Goal: Task Accomplishment & Management: Complete application form

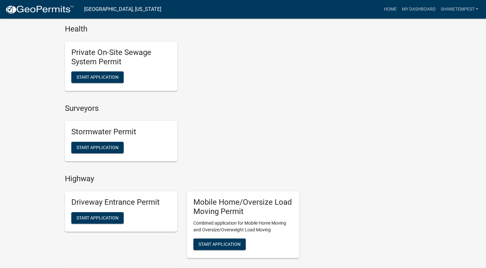
scroll to position [579, 0]
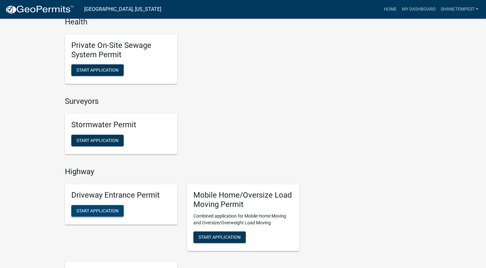
click at [106, 211] on span "Start Application" at bounding box center [98, 210] width 42 height 5
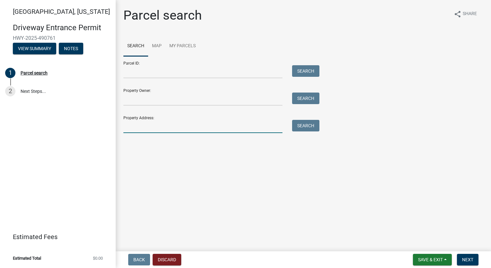
click at [147, 131] on input "Property Address:" at bounding box center [202, 126] width 159 height 13
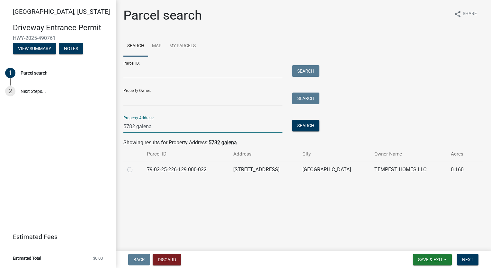
type input "5782 galena"
click at [130, 168] on div at bounding box center [133, 170] width 12 height 8
click at [135, 166] on label at bounding box center [135, 166] width 0 height 0
click at [135, 170] on input "radio" at bounding box center [137, 168] width 4 height 4
radio input "true"
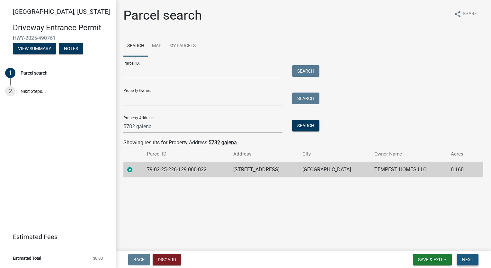
click at [472, 262] on span "Next" at bounding box center [467, 259] width 11 height 5
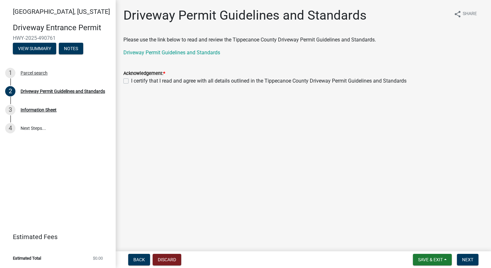
click at [131, 82] on label "I certify that I read and agree with all details outlined in the Tippecanoe Cou…" at bounding box center [268, 81] width 275 height 8
click at [131, 81] on input "I certify that I read and agree with all details outlined in the Tippecanoe Cou…" at bounding box center [133, 79] width 4 height 4
checkbox input "true"
click at [465, 259] on span "Next" at bounding box center [467, 259] width 11 height 5
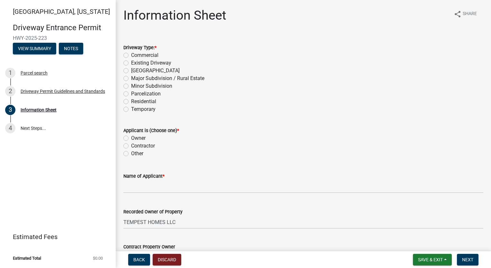
click at [131, 100] on label "Residential" at bounding box center [143, 102] width 25 height 8
click at [131, 100] on input "Residential" at bounding box center [133, 100] width 4 height 4
radio input "true"
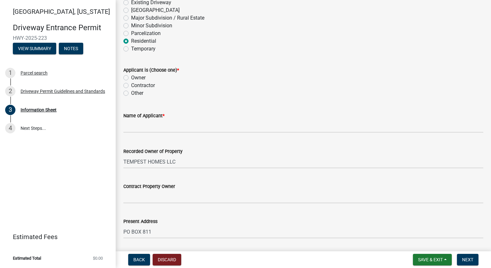
scroll to position [64, 0]
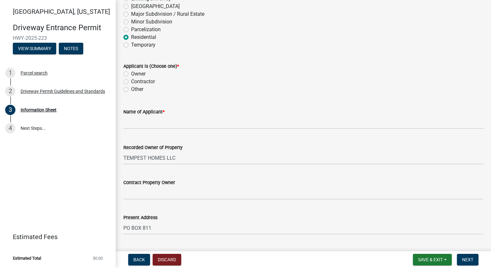
click at [131, 73] on label "Owner" at bounding box center [138, 74] width 14 height 8
click at [131, 73] on input "Owner" at bounding box center [133, 72] width 4 height 4
radio input "true"
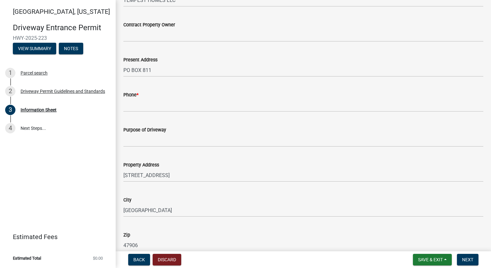
scroll to position [225, 0]
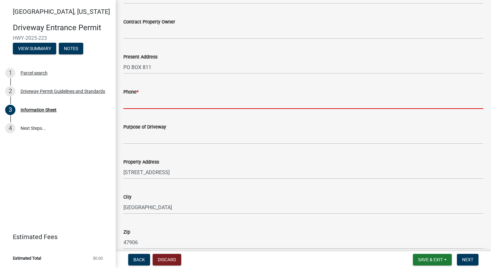
click at [156, 103] on input "Phone *" at bounding box center [303, 102] width 360 height 13
type input "7654186612"
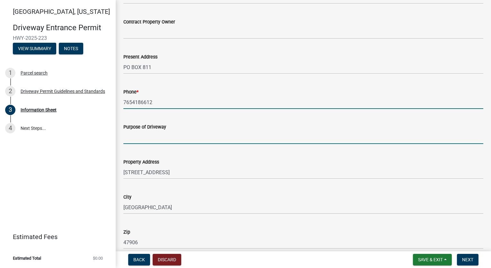
type input "Single Family Home"
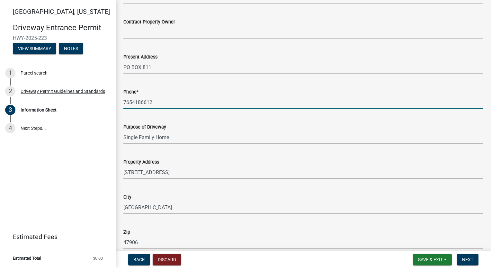
type input "29-23-3"
type input "[PERSON_NAME] at [GEOGRAPHIC_DATA]"
type input "300"
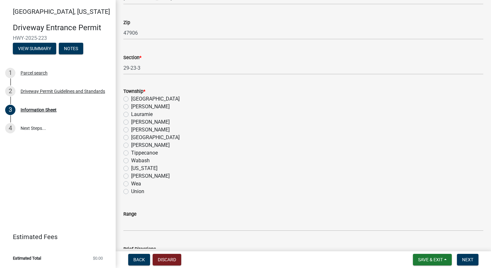
scroll to position [450, 0]
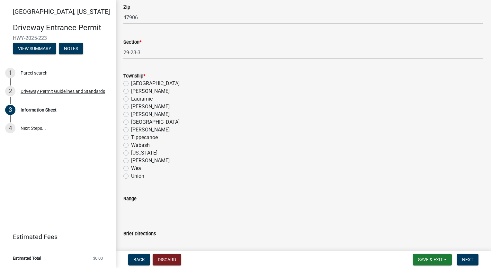
click at [131, 147] on label "Wabash" at bounding box center [140, 145] width 19 height 8
click at [131, 146] on input "Wabash" at bounding box center [133, 143] width 4 height 4
radio input "true"
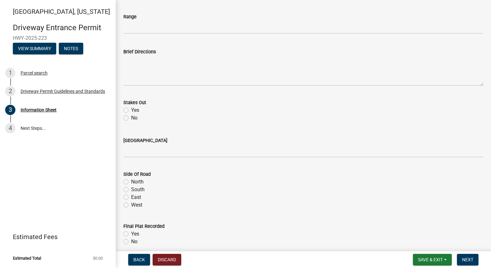
scroll to position [643, 0]
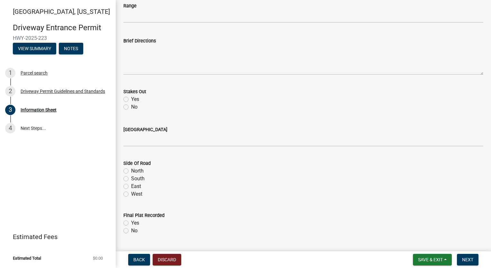
click at [131, 101] on label "Yes" at bounding box center [135, 99] width 8 height 8
click at [131, 100] on input "Yes" at bounding box center [133, 97] width 4 height 4
radio input "true"
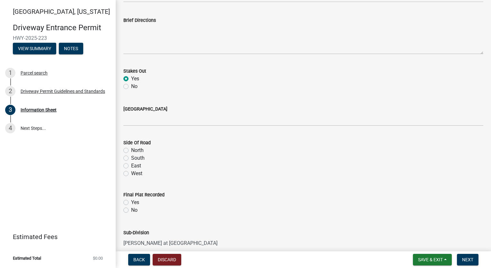
scroll to position [675, 0]
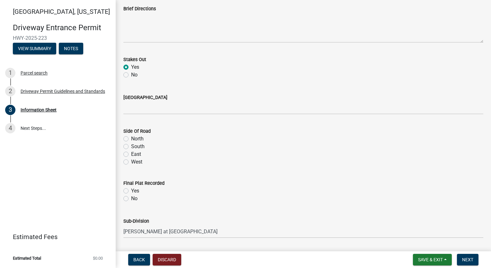
click at [131, 163] on label "West" at bounding box center [136, 162] width 11 height 8
click at [131, 162] on input "West" at bounding box center [133, 160] width 4 height 4
radio input "true"
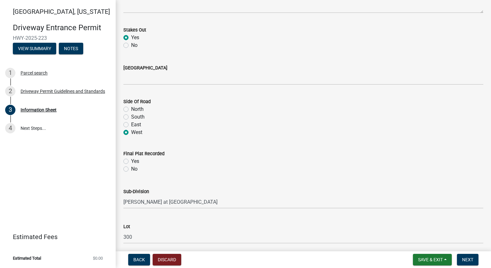
scroll to position [739, 0]
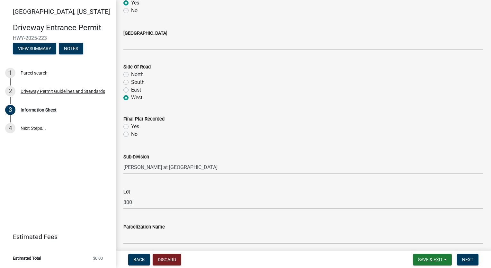
click at [131, 124] on label "Yes" at bounding box center [135, 127] width 8 height 8
click at [131, 124] on input "Yes" at bounding box center [133, 125] width 4 height 4
radio input "true"
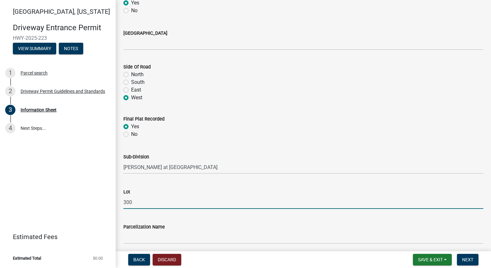
drag, startPoint x: 156, startPoint y: 207, endPoint x: -1, endPoint y: 211, distance: 157.6
click at [0, 211] on html "Internet Explorer does NOT work with GeoPermits. Get a new browser for more sec…" at bounding box center [245, 134] width 491 height 268
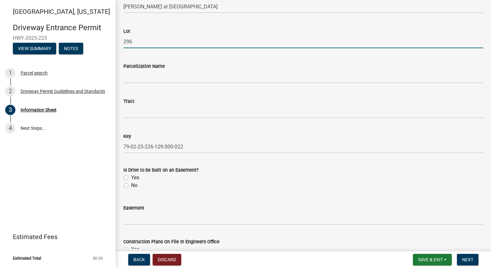
scroll to position [932, 0]
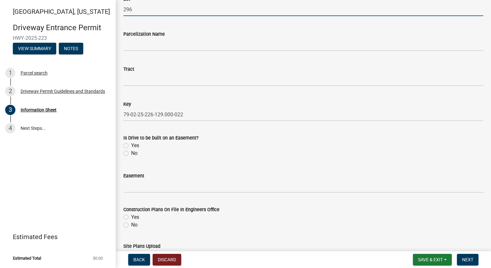
type input "296"
click at [131, 151] on label "No" at bounding box center [134, 153] width 6 height 8
click at [131, 151] on input "No" at bounding box center [133, 151] width 4 height 4
radio input "true"
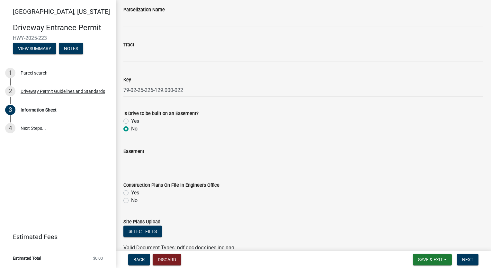
scroll to position [996, 0]
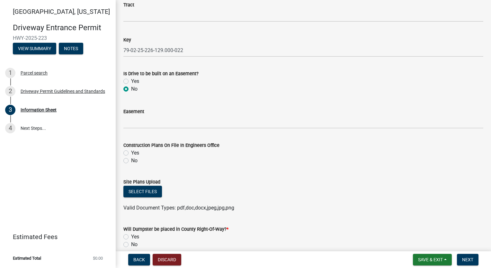
click at [131, 153] on label "Yes" at bounding box center [135, 153] width 8 height 8
click at [131, 153] on input "Yes" at bounding box center [133, 151] width 4 height 4
radio input "true"
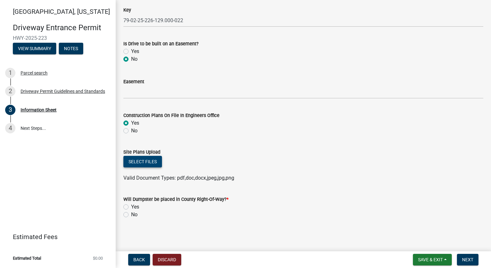
scroll to position [1027, 0]
click at [150, 161] on button "Select files" at bounding box center [142, 162] width 39 height 12
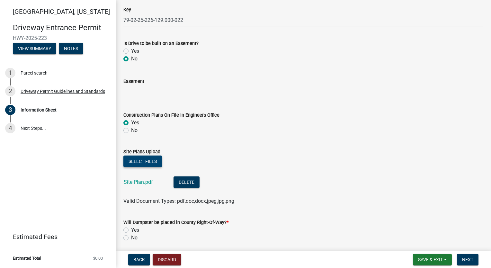
scroll to position [1050, 0]
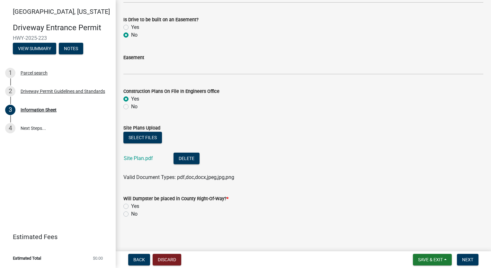
click at [131, 216] on label "No" at bounding box center [134, 214] width 6 height 8
click at [131, 214] on input "No" at bounding box center [133, 212] width 4 height 4
radio input "true"
click at [470, 257] on span "Next" at bounding box center [467, 259] width 11 height 5
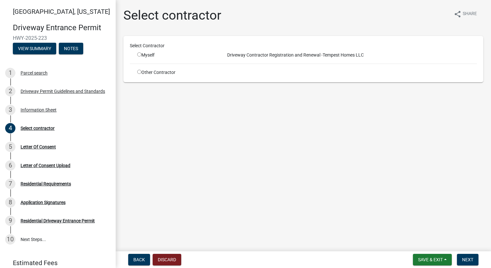
click at [139, 52] on input "radio" at bounding box center [139, 54] width 4 height 4
radio input "true"
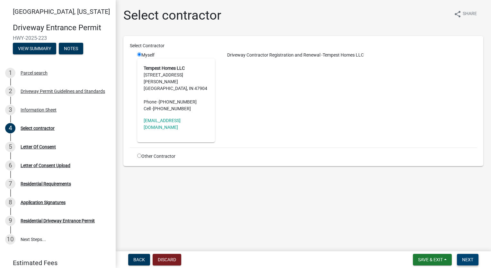
click at [473, 257] on span "Next" at bounding box center [467, 259] width 11 height 5
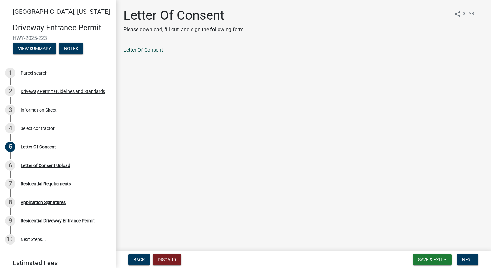
click at [147, 48] on link "Letter Of Consent" at bounding box center [143, 50] width 40 height 6
click at [463, 255] on button "Next" at bounding box center [468, 260] width 22 height 12
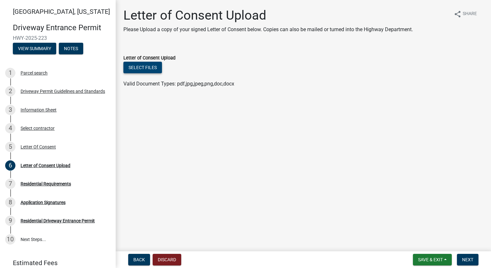
click at [148, 65] on button "Select files" at bounding box center [142, 68] width 39 height 12
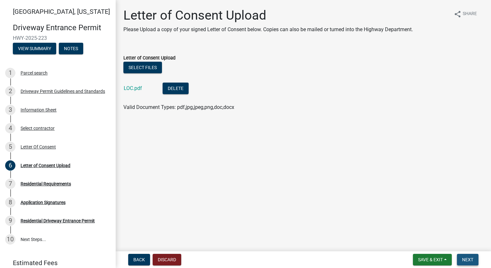
click at [465, 260] on span "Next" at bounding box center [467, 259] width 11 height 5
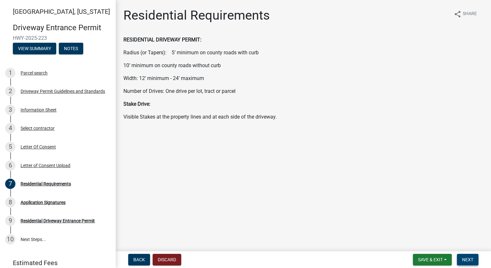
click at [468, 258] on span "Next" at bounding box center [467, 259] width 11 height 5
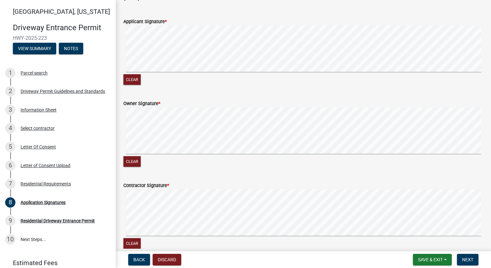
scroll to position [386, 0]
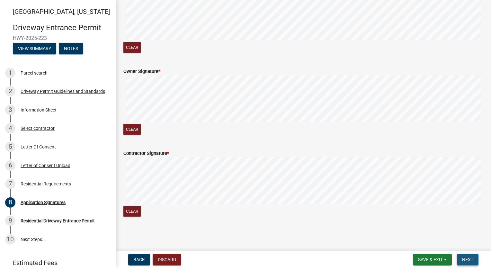
click at [470, 261] on span "Next" at bounding box center [467, 259] width 11 height 5
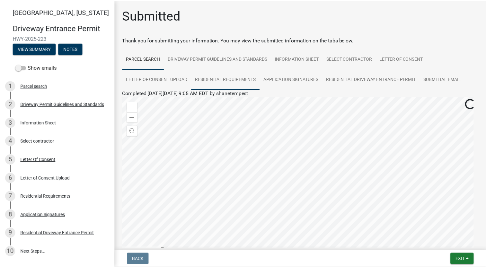
scroll to position [78, 0]
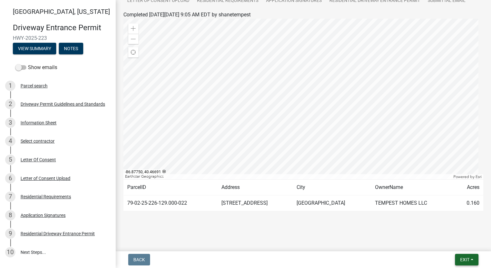
click at [466, 260] on span "Exit" at bounding box center [464, 259] width 9 height 5
click at [460, 242] on button "Save & Exit" at bounding box center [453, 242] width 51 height 15
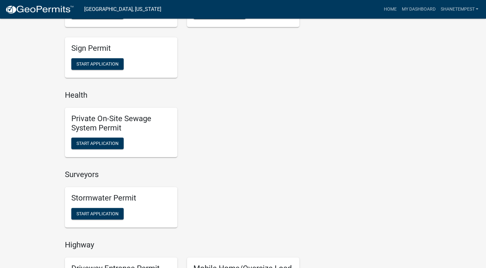
scroll to position [579, 0]
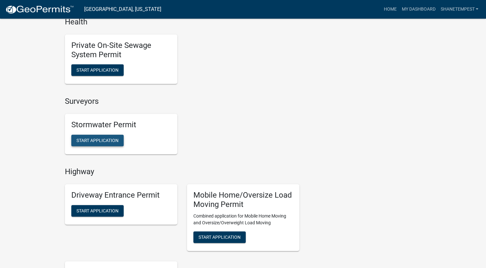
click at [82, 137] on button "Start Application" at bounding box center [97, 141] width 52 height 12
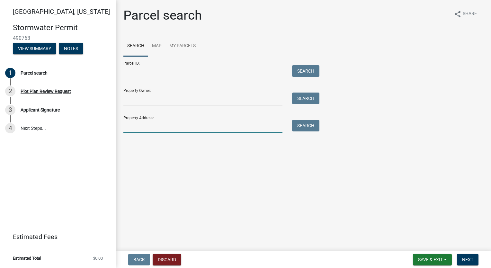
click at [149, 129] on input "Property Address:" at bounding box center [202, 126] width 159 height 13
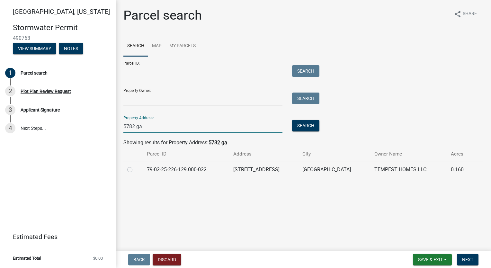
type input "5782 ga"
click at [135, 166] on label at bounding box center [135, 166] width 0 height 0
click at [135, 170] on input "radio" at bounding box center [137, 168] width 4 height 4
radio input "true"
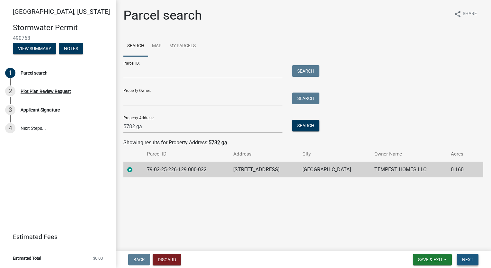
click at [466, 263] on button "Next" at bounding box center [468, 260] width 22 height 12
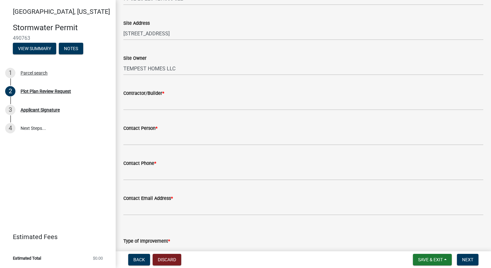
scroll to position [64, 0]
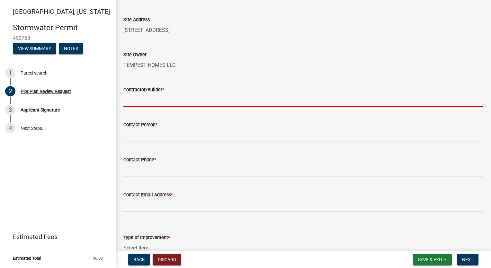
click at [141, 96] on input "Contractor/Builder *" at bounding box center [303, 100] width 360 height 13
type input "Tempest Homes"
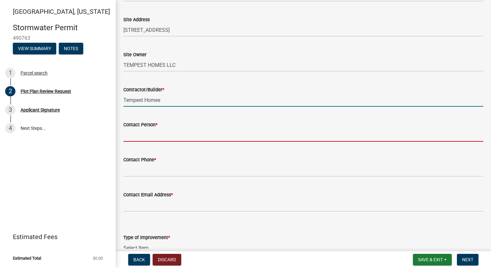
type input "[PERSON_NAME]"
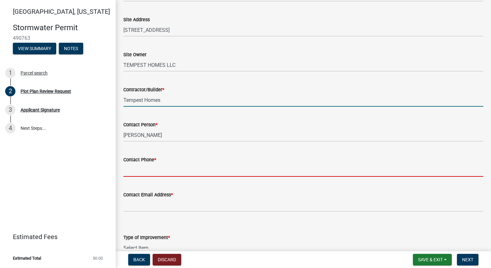
type input "7654186612"
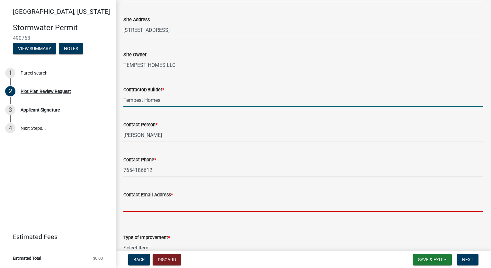
type input "[EMAIL_ADDRESS][DOMAIN_NAME]"
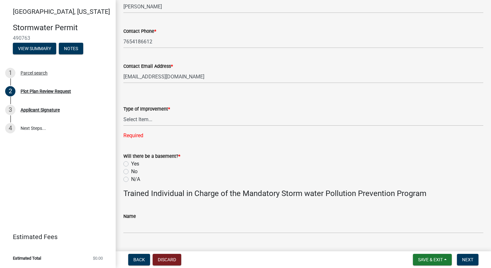
scroll to position [225, 0]
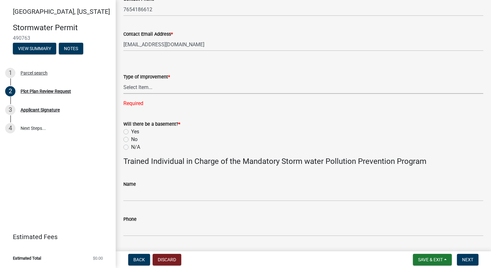
click at [151, 87] on select "Select Item... Agricultural Building Attached Garage Commercial Deck Detached G…" at bounding box center [303, 87] width 360 height 13
click at [123, 81] on select "Select Item... Agricultural Building Attached Garage Commercial Deck Detached G…" at bounding box center [303, 87] width 360 height 13
select select "b583a170-26d7-469b-a390-0aed4d149ee1"
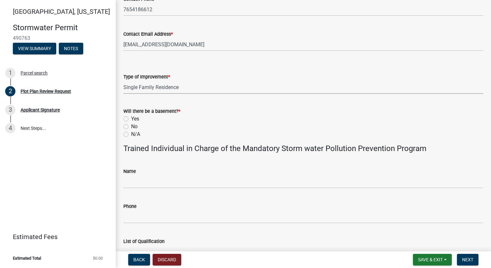
scroll to position [257, 0]
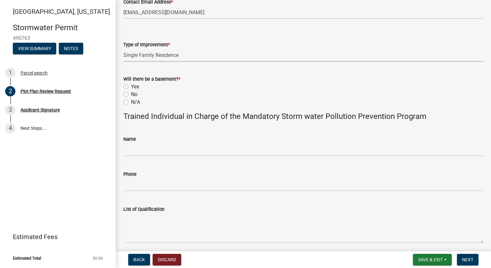
click at [131, 94] on label "No" at bounding box center [134, 95] width 6 height 8
click at [131, 94] on input "No" at bounding box center [133, 93] width 4 height 4
radio input "true"
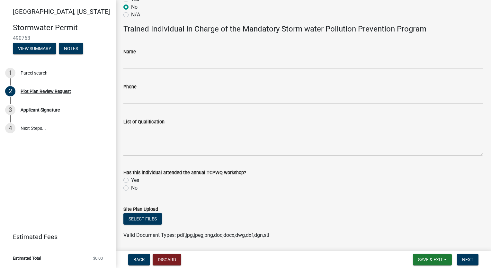
scroll to position [365, 0]
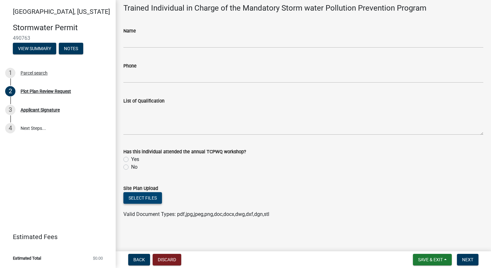
click at [149, 195] on button "Select files" at bounding box center [142, 198] width 39 height 12
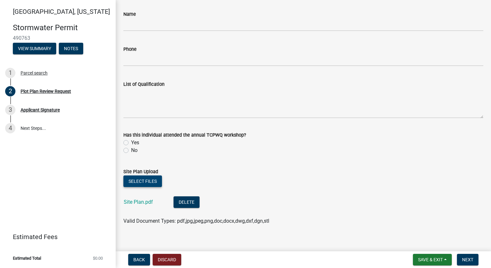
scroll to position [389, 0]
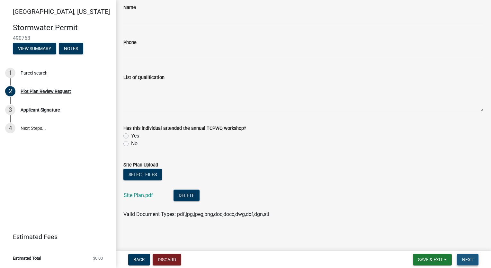
click at [470, 260] on span "Next" at bounding box center [467, 259] width 11 height 5
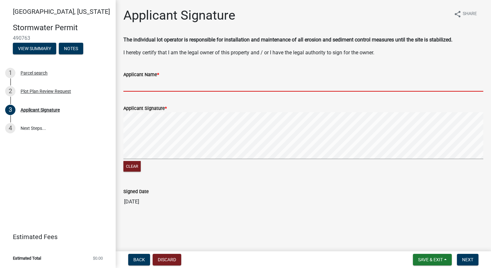
click at [133, 89] on input "Applicant Name *" at bounding box center [303, 84] width 360 height 13
type input "[PERSON_NAME]"
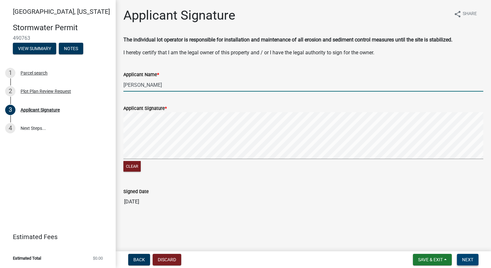
click at [465, 259] on span "Next" at bounding box center [467, 259] width 11 height 5
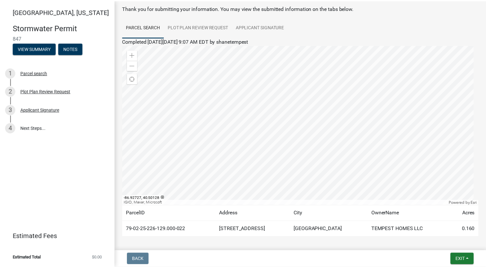
scroll to position [58, 0]
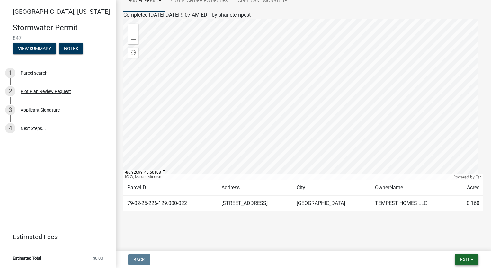
click at [467, 261] on span "Exit" at bounding box center [464, 259] width 9 height 5
click at [458, 247] on button "Save & Exit" at bounding box center [453, 242] width 51 height 15
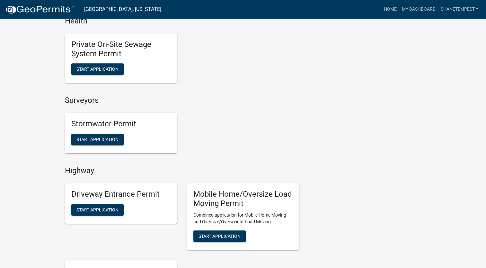
scroll to position [611, 0]
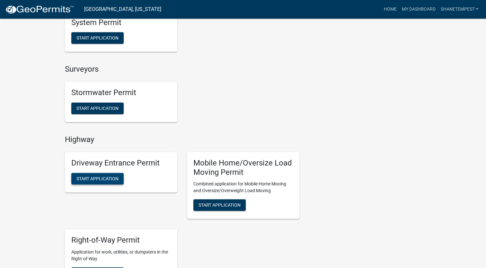
click at [103, 180] on span "Start Application" at bounding box center [98, 178] width 42 height 5
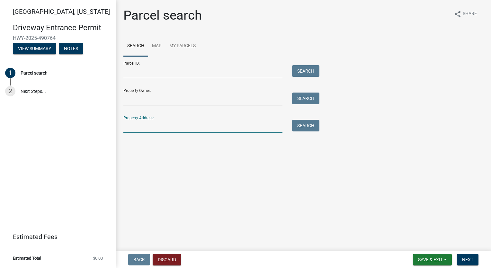
click at [172, 126] on input "Property Address:" at bounding box center [202, 126] width 159 height 13
type input "5792 ga"
click at [300, 127] on button "Search" at bounding box center [305, 126] width 27 height 12
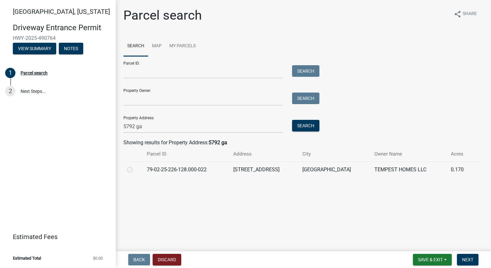
click at [135, 166] on label at bounding box center [135, 166] width 0 height 0
click at [135, 170] on input "radio" at bounding box center [137, 168] width 4 height 4
radio input "true"
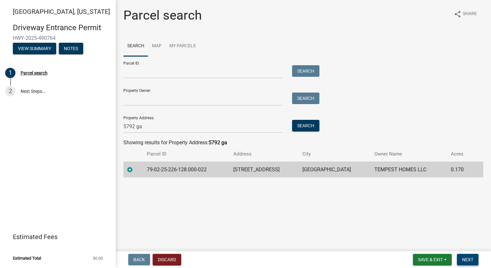
click at [467, 260] on span "Next" at bounding box center [467, 259] width 11 height 5
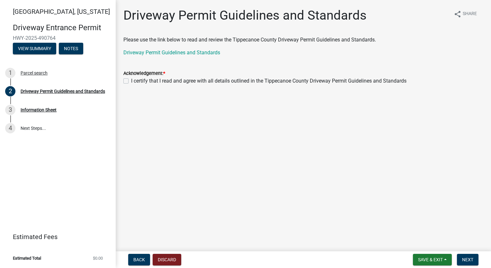
click at [131, 82] on label "I certify that I read and agree with all details outlined in the Tippecanoe Cou…" at bounding box center [268, 81] width 275 height 8
click at [131, 81] on input "I certify that I read and agree with all details outlined in the Tippecanoe Cou…" at bounding box center [133, 79] width 4 height 4
checkbox input "true"
click at [465, 258] on span "Next" at bounding box center [467, 259] width 11 height 5
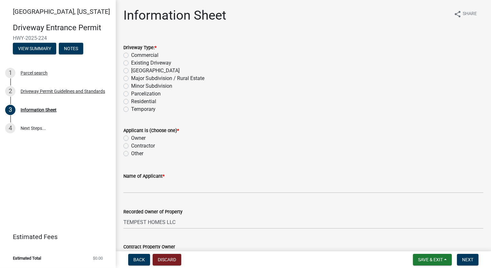
click at [129, 102] on div "Residential" at bounding box center [303, 102] width 360 height 8
click at [131, 102] on label "Residential" at bounding box center [143, 102] width 25 height 8
click at [131, 102] on input "Residential" at bounding box center [133, 100] width 4 height 4
radio input "true"
click at [131, 139] on label "Owner" at bounding box center [138, 138] width 14 height 8
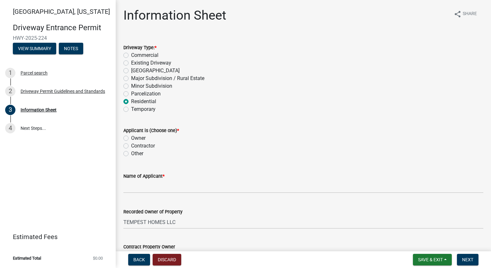
click at [131, 139] on input "Owner" at bounding box center [133, 136] width 4 height 4
radio input "true"
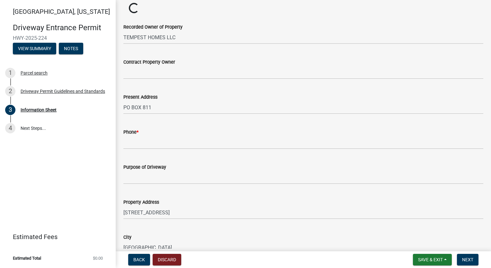
scroll to position [161, 0]
drag, startPoint x: 143, startPoint y: 142, endPoint x: 145, endPoint y: 145, distance: 3.7
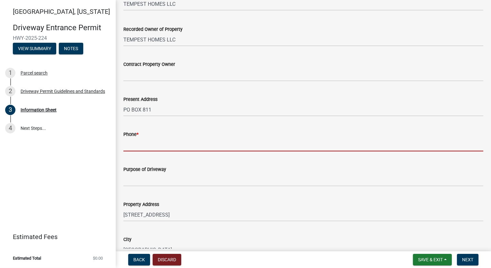
scroll to position [225, 0]
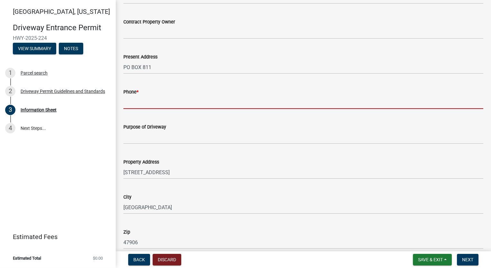
click at [167, 105] on input "Phone *" at bounding box center [303, 102] width 360 height 13
type input "7654186612"
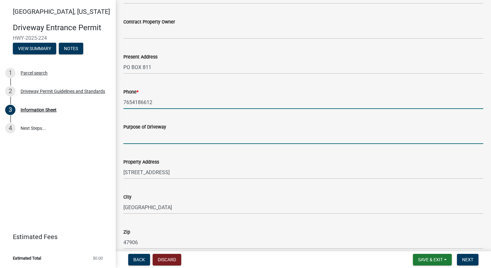
type input "Single Family Home"
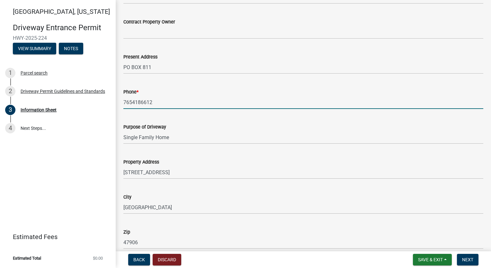
type input "29-23-3"
type input "[PERSON_NAME] at [GEOGRAPHIC_DATA]"
type input "296"
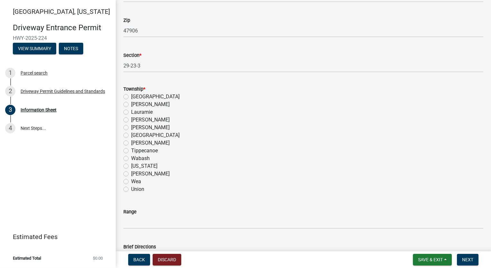
scroll to position [450, 0]
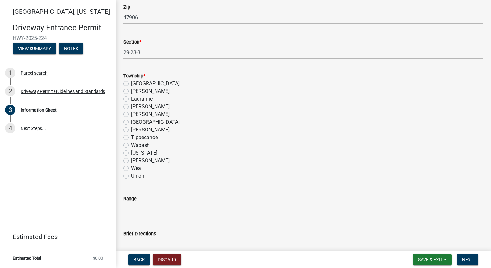
click at [131, 144] on label "Wabash" at bounding box center [140, 145] width 19 height 8
click at [131, 144] on input "Wabash" at bounding box center [133, 143] width 4 height 4
radio input "true"
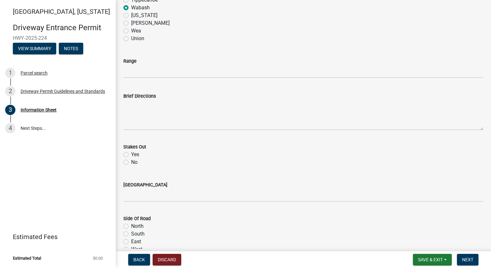
scroll to position [611, 0]
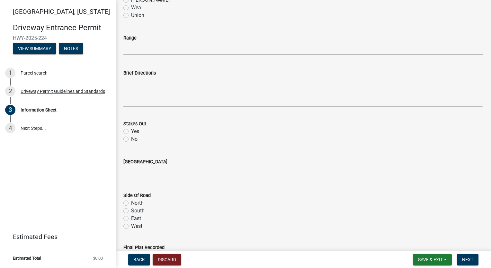
click at [131, 131] on label "Yes" at bounding box center [135, 132] width 8 height 8
click at [131, 131] on input "Yes" at bounding box center [133, 130] width 4 height 4
radio input "true"
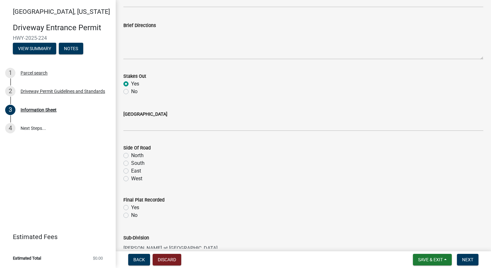
scroll to position [707, 0]
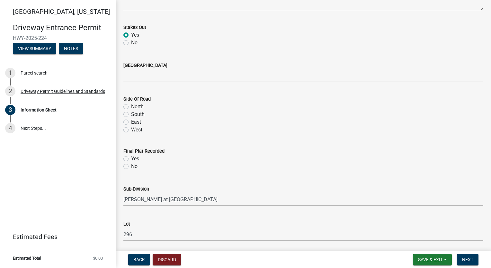
click at [131, 129] on label "West" at bounding box center [136, 130] width 11 height 8
click at [131, 129] on input "West" at bounding box center [133, 128] width 4 height 4
radio input "true"
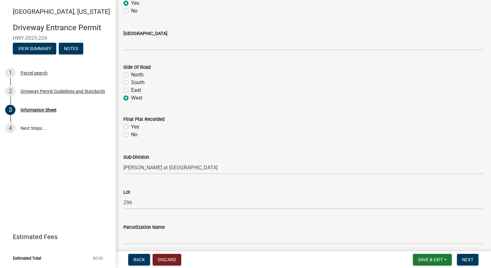
scroll to position [739, 0]
click at [131, 127] on label "Yes" at bounding box center [135, 127] width 8 height 8
click at [131, 127] on input "Yes" at bounding box center [133, 125] width 4 height 4
radio input "true"
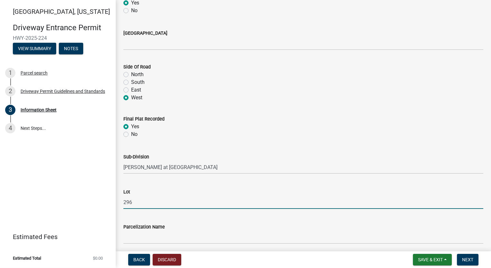
click at [139, 199] on input "296" at bounding box center [303, 202] width 360 height 13
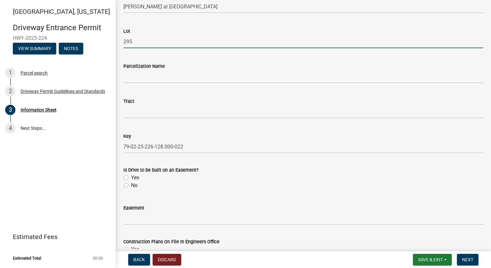
scroll to position [964, 0]
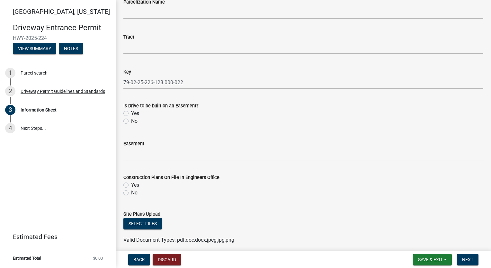
type input "295"
click at [131, 121] on label "No" at bounding box center [134, 121] width 6 height 8
click at [131, 121] on input "No" at bounding box center [133, 119] width 4 height 4
radio input "true"
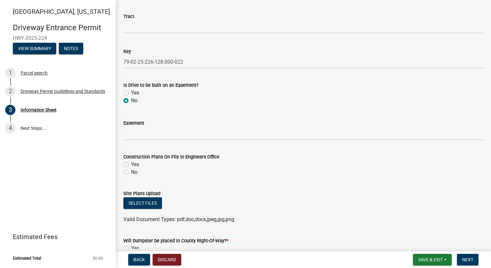
scroll to position [1027, 0]
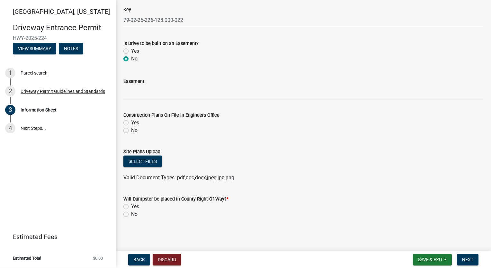
click at [131, 121] on label "Yes" at bounding box center [135, 123] width 8 height 8
click at [131, 121] on input "Yes" at bounding box center [133, 121] width 4 height 4
radio input "true"
click at [131, 122] on label "Yes" at bounding box center [135, 123] width 8 height 8
click at [131, 122] on input "Yes" at bounding box center [133, 121] width 4 height 4
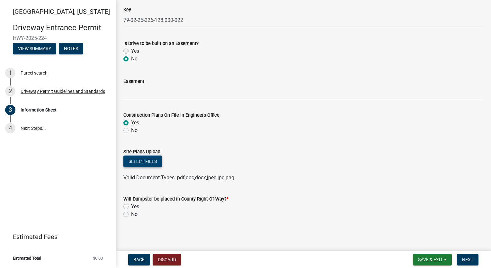
click at [146, 163] on button "Select files" at bounding box center [142, 162] width 39 height 12
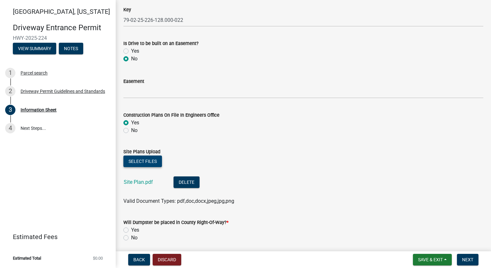
scroll to position [1050, 0]
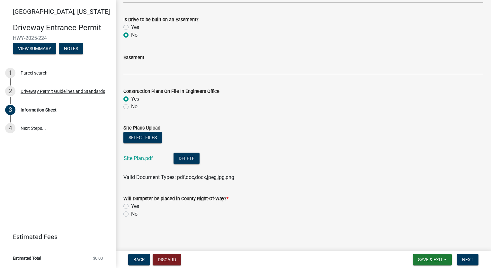
click at [131, 214] on label "No" at bounding box center [134, 214] width 6 height 8
click at [131, 214] on input "No" at bounding box center [133, 212] width 4 height 4
radio input "true"
click at [464, 257] on span "Next" at bounding box center [467, 259] width 11 height 5
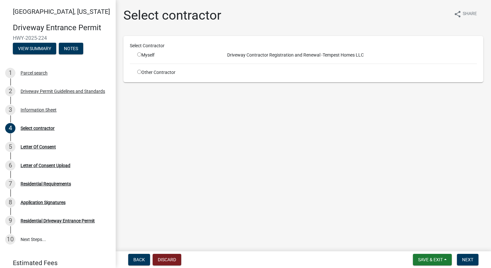
click at [140, 56] on input "radio" at bounding box center [139, 54] width 4 height 4
radio input "true"
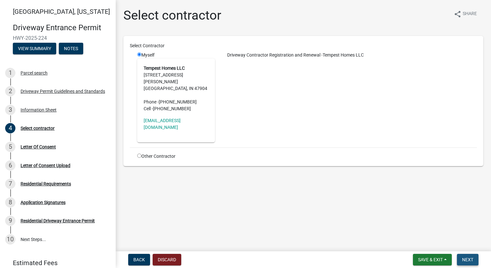
click at [464, 255] on button "Next" at bounding box center [468, 260] width 22 height 12
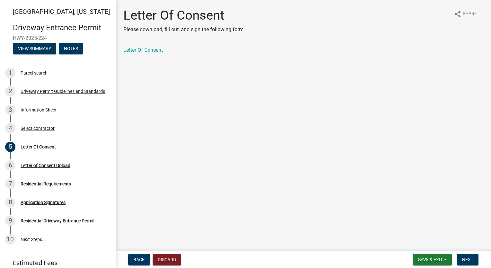
click at [143, 54] on div "Letter Of Consent" at bounding box center [304, 52] width 370 height 13
click at [143, 53] on link "Letter Of Consent" at bounding box center [143, 50] width 40 height 6
click at [461, 257] on button "Next" at bounding box center [468, 260] width 22 height 12
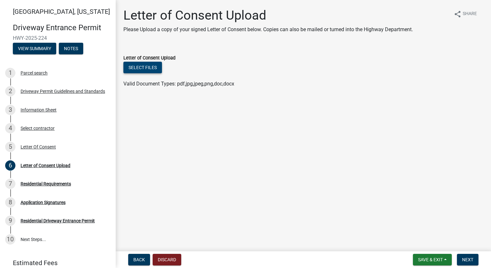
click at [139, 64] on button "Select files" at bounding box center [142, 68] width 39 height 12
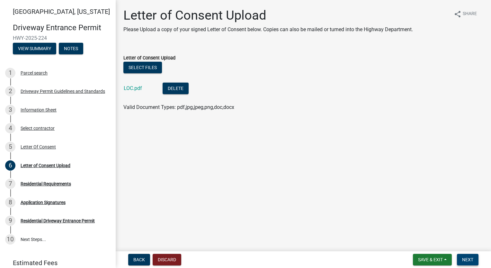
click at [473, 259] on span "Next" at bounding box center [467, 259] width 11 height 5
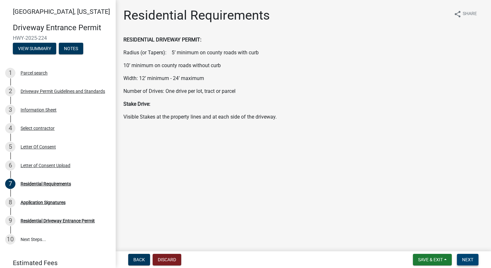
click at [471, 262] on span "Next" at bounding box center [467, 259] width 11 height 5
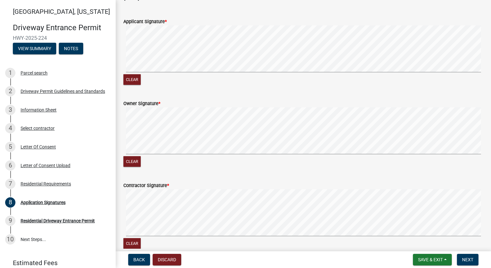
scroll to position [386, 0]
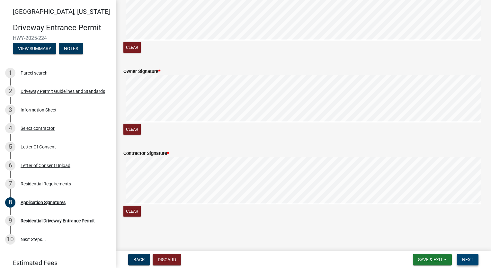
click at [465, 258] on span "Next" at bounding box center [467, 259] width 11 height 5
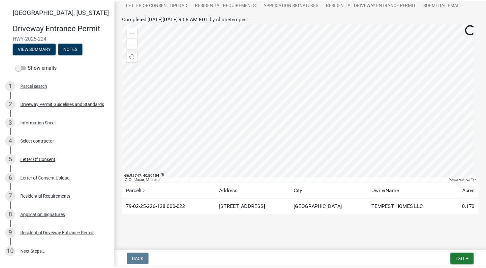
scroll to position [78, 0]
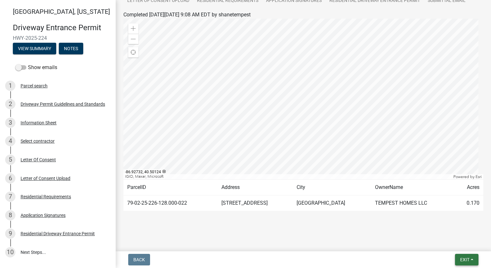
click at [459, 257] on button "Exit" at bounding box center [466, 260] width 23 height 12
click at [453, 245] on button "Save & Exit" at bounding box center [453, 242] width 51 height 15
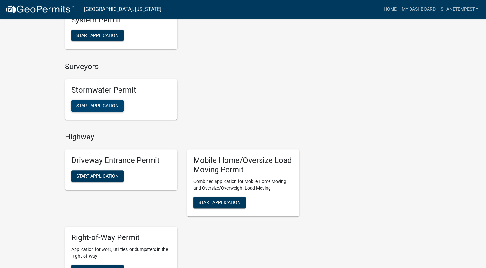
scroll to position [611, 0]
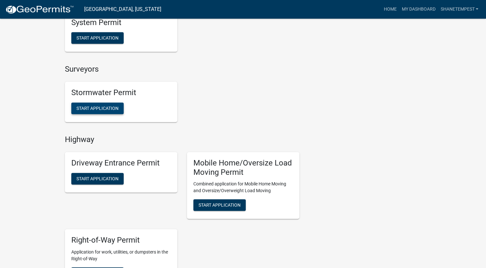
click at [95, 107] on span "Start Application" at bounding box center [98, 108] width 42 height 5
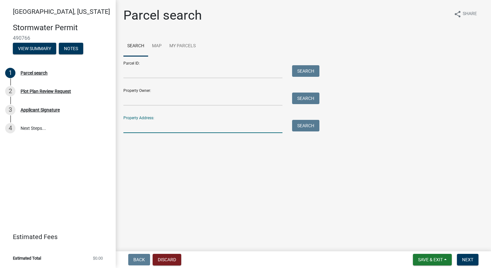
click at [175, 125] on input "Property Address:" at bounding box center [202, 126] width 159 height 13
type input "5792 ga"
click at [184, 147] on main "Parcel search share Share Search Map My Parcels Parcel ID: Search Property Owne…" at bounding box center [303, 124] width 375 height 249
click at [307, 127] on button "Search" at bounding box center [305, 126] width 27 height 12
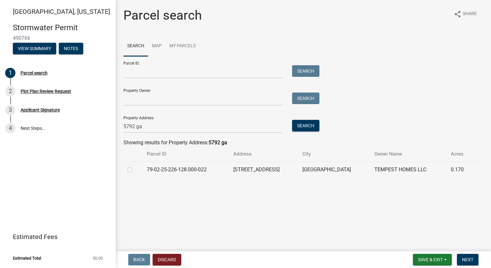
click at [135, 166] on label at bounding box center [135, 166] width 0 height 0
click at [135, 167] on input "radio" at bounding box center [137, 168] width 4 height 4
radio input "true"
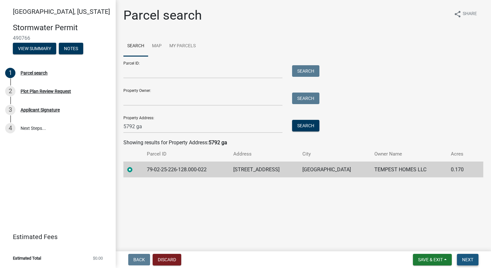
click at [473, 260] on span "Next" at bounding box center [467, 259] width 11 height 5
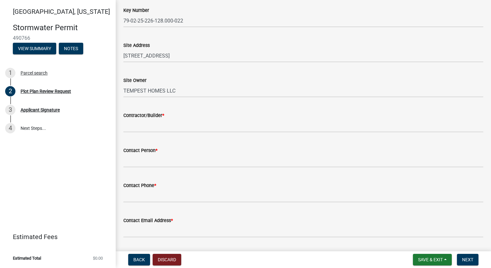
scroll to position [96, 0]
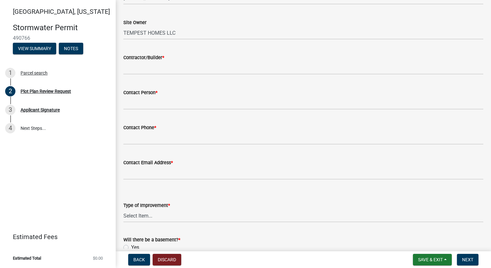
click at [160, 61] on div "Contractor/Builder *" at bounding box center [303, 58] width 360 height 8
click at [157, 66] on input "Contractor/Builder *" at bounding box center [303, 67] width 360 height 13
type input "Tempest Homes"
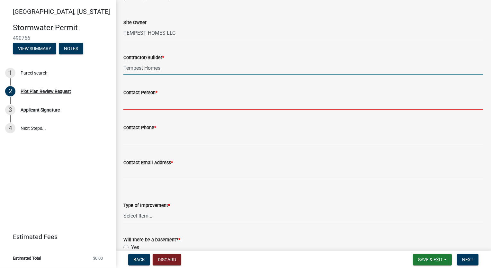
type input "[PERSON_NAME]"
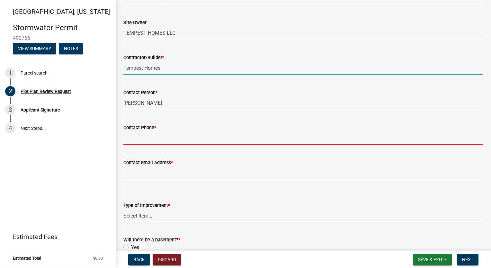
type input "7654186612"
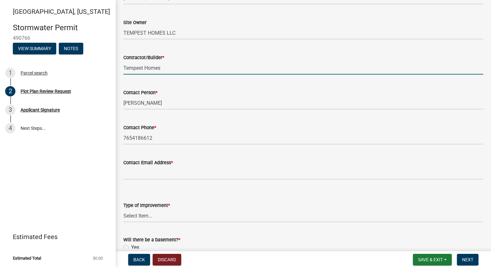
type input "[EMAIL_ADDRESS][DOMAIN_NAME]"
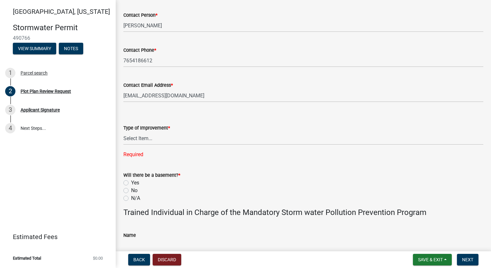
scroll to position [225, 0]
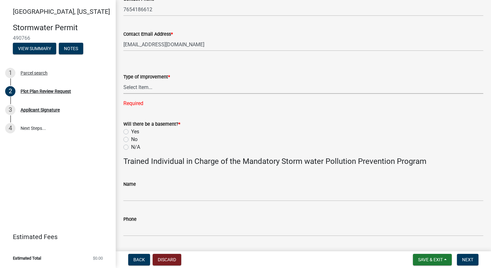
click at [140, 89] on select "Select Item... Agricultural Building Attached Garage Commercial Deck Detached G…" at bounding box center [303, 87] width 360 height 13
click at [123, 81] on select "Select Item... Agricultural Building Attached Garage Commercial Deck Detached G…" at bounding box center [303, 87] width 360 height 13
select select "b583a170-26d7-469b-a390-0aed4d149ee1"
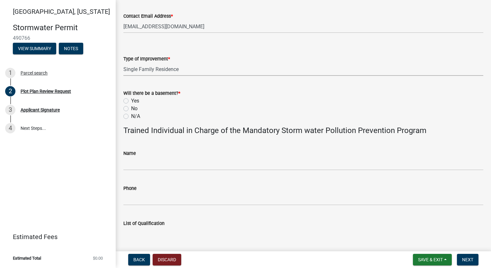
scroll to position [257, 0]
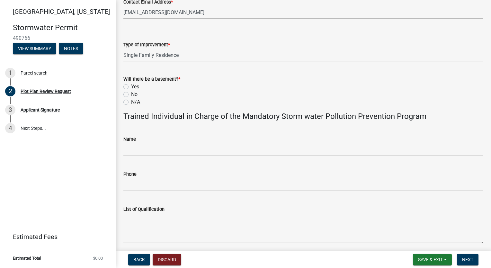
click at [131, 95] on label "No" at bounding box center [134, 95] width 6 height 8
click at [131, 95] on input "No" at bounding box center [133, 93] width 4 height 4
radio input "true"
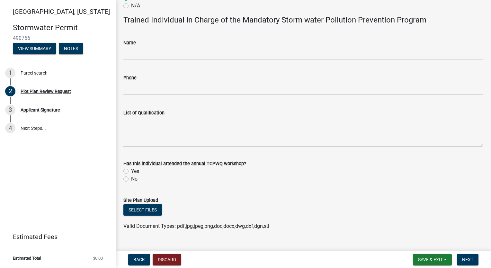
scroll to position [365, 0]
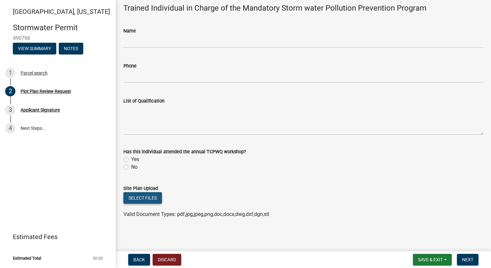
click at [149, 198] on button "Select files" at bounding box center [142, 198] width 39 height 12
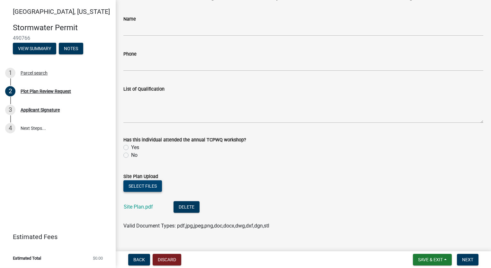
scroll to position [389, 0]
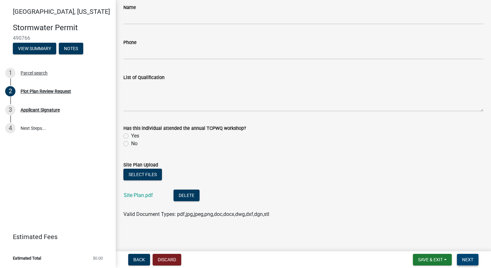
click at [468, 260] on span "Next" at bounding box center [467, 259] width 11 height 5
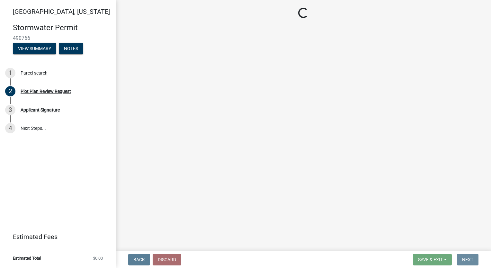
scroll to position [0, 0]
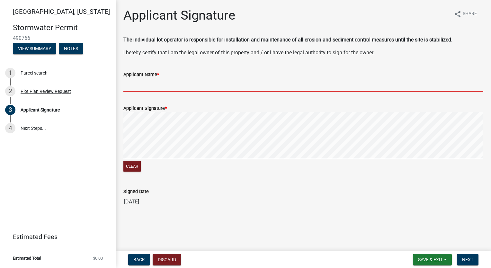
click at [181, 86] on input "Applicant Name *" at bounding box center [303, 84] width 360 height 13
type input "[PERSON_NAME]"
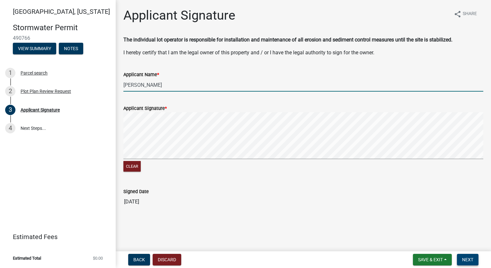
click at [475, 258] on button "Next" at bounding box center [468, 260] width 22 height 12
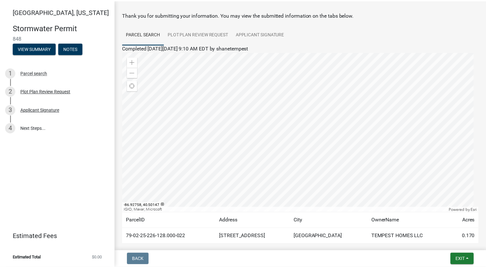
scroll to position [58, 0]
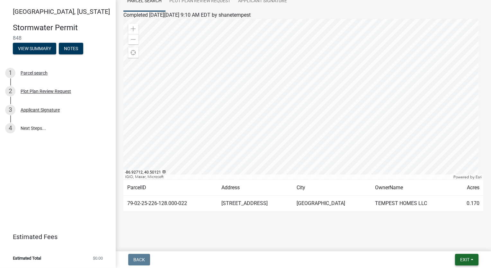
click at [467, 260] on span "Exit" at bounding box center [464, 259] width 9 height 5
click at [459, 244] on button "Save & Exit" at bounding box center [453, 242] width 51 height 15
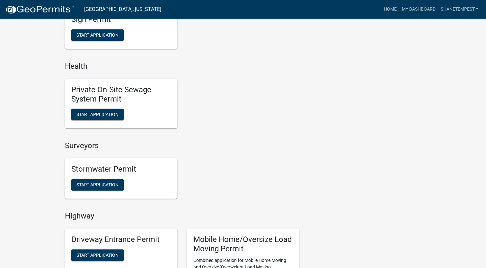
scroll to position [611, 0]
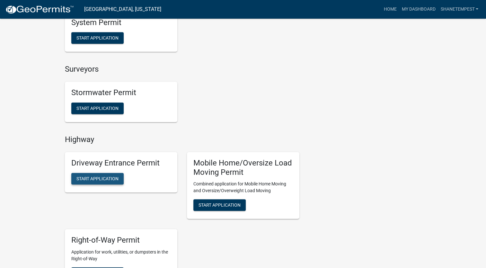
click at [89, 179] on span "Start Application" at bounding box center [98, 178] width 42 height 5
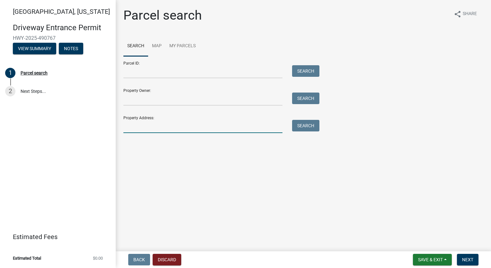
click at [178, 129] on input "Property Address:" at bounding box center [202, 126] width 159 height 13
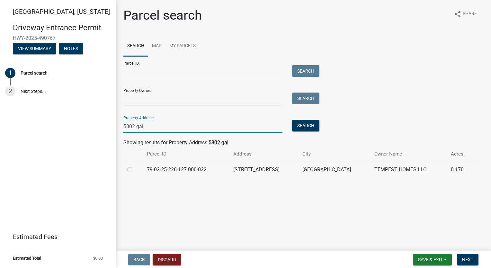
type input "5802 gal"
click at [135, 166] on label at bounding box center [135, 166] width 0 height 0
click at [135, 168] on input "radio" at bounding box center [137, 168] width 4 height 4
radio input "true"
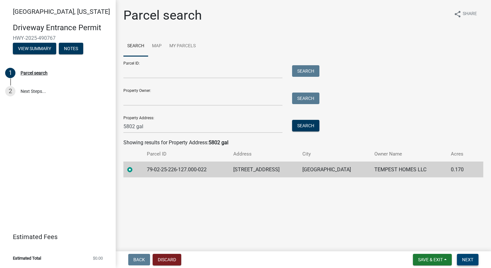
click at [471, 259] on span "Next" at bounding box center [467, 259] width 11 height 5
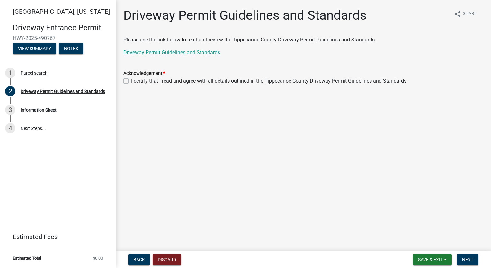
click at [129, 80] on div "I certify that I read and agree with all details outlined in the Tippecanoe Cou…" at bounding box center [303, 81] width 360 height 8
click at [131, 82] on label "I certify that I read and agree with all details outlined in the Tippecanoe Cou…" at bounding box center [268, 81] width 275 height 8
click at [131, 81] on input "I certify that I read and agree with all details outlined in the Tippecanoe Cou…" at bounding box center [133, 79] width 4 height 4
checkbox input "true"
drag, startPoint x: 471, startPoint y: 262, endPoint x: 471, endPoint y: 250, distance: 11.9
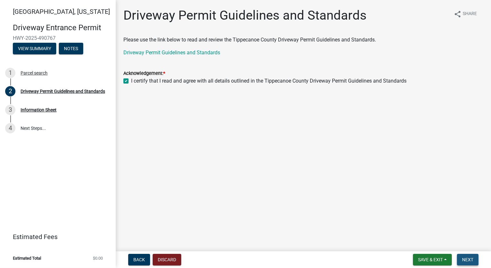
click at [471, 262] on button "Next" at bounding box center [468, 260] width 22 height 12
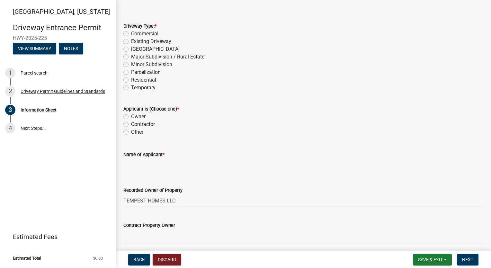
scroll to position [32, 0]
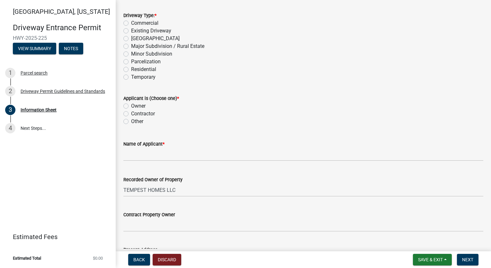
click at [131, 69] on label "Residential" at bounding box center [143, 70] width 25 height 8
click at [131, 69] on input "Residential" at bounding box center [133, 68] width 4 height 4
radio input "true"
click at [131, 104] on label "Owner" at bounding box center [138, 106] width 14 height 8
click at [131, 104] on input "Owner" at bounding box center [133, 104] width 4 height 4
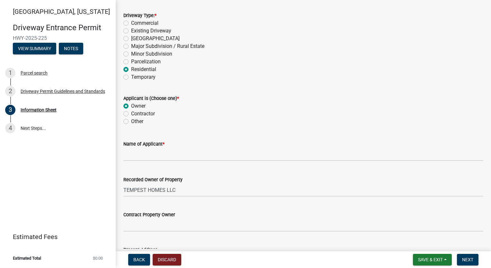
radio input "true"
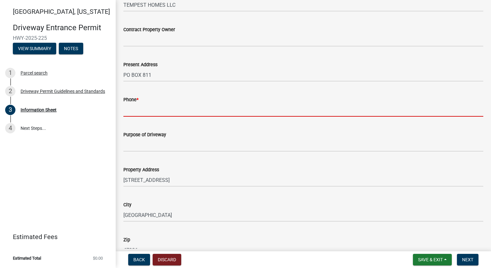
click at [190, 107] on input "Phone *" at bounding box center [303, 110] width 360 height 13
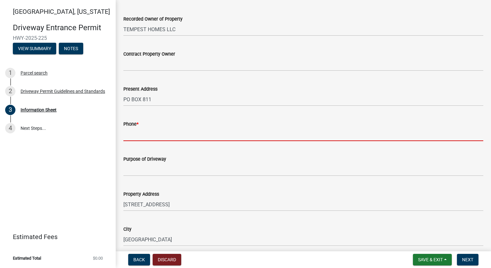
scroll to position [217, 0]
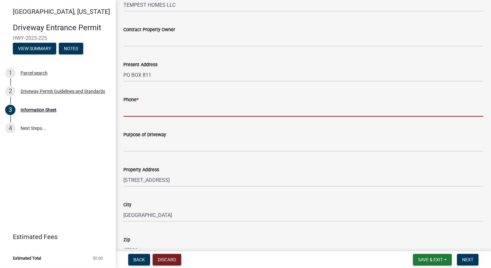
click at [175, 110] on input "Phone *" at bounding box center [303, 110] width 360 height 13
type input "7654186612"
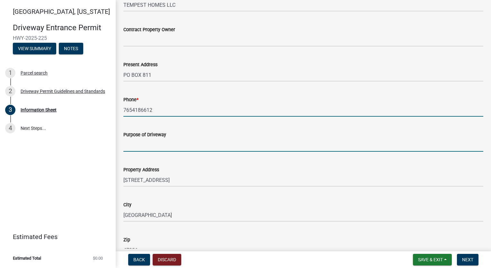
type input "Single Family Home"
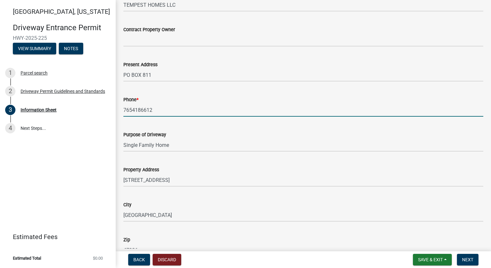
type input "29-23-3"
type input "[PERSON_NAME] at [GEOGRAPHIC_DATA]"
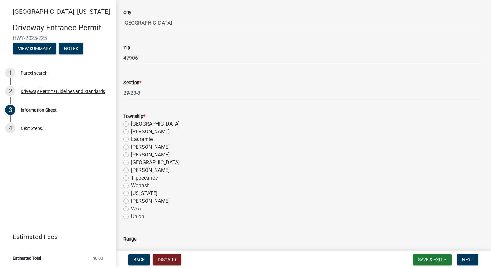
scroll to position [410, 0]
click at [131, 184] on label "Wabash" at bounding box center [140, 185] width 19 height 8
click at [131, 184] on input "Wabash" at bounding box center [133, 183] width 4 height 4
radio input "true"
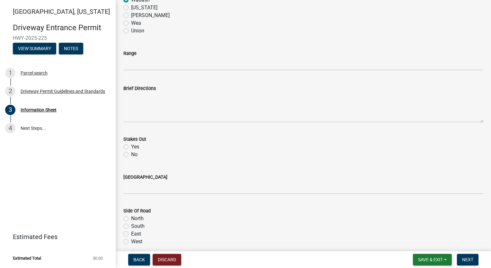
scroll to position [635, 0]
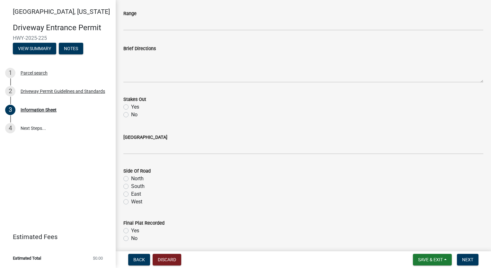
click at [131, 106] on label "Yes" at bounding box center [135, 107] width 8 height 8
click at [131, 106] on input "Yes" at bounding box center [133, 105] width 4 height 4
radio input "true"
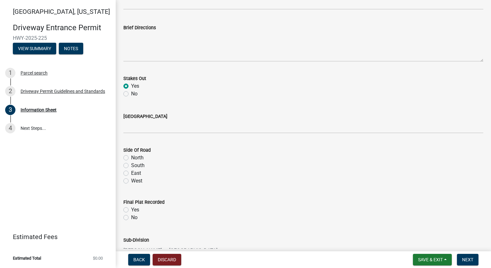
scroll to position [667, 0]
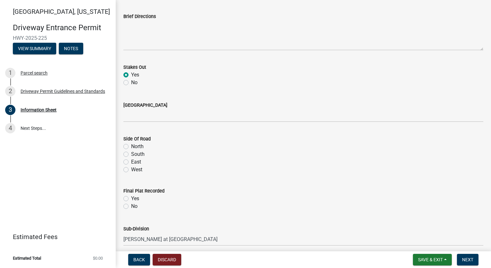
click at [131, 170] on label "West" at bounding box center [136, 170] width 11 height 8
click at [131, 170] on input "West" at bounding box center [133, 168] width 4 height 4
radio input "true"
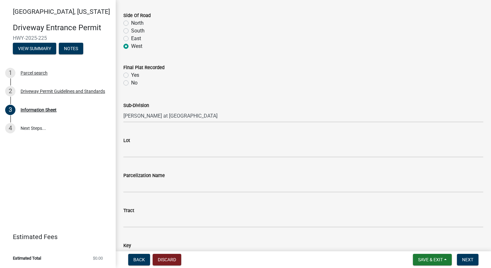
scroll to position [796, 0]
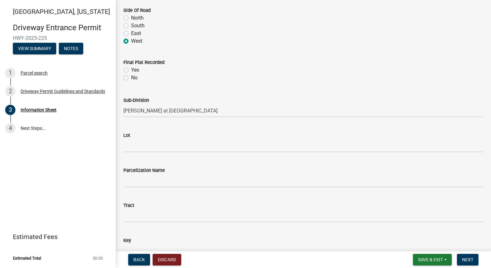
click at [131, 70] on label "Yes" at bounding box center [135, 70] width 8 height 8
click at [131, 70] on input "Yes" at bounding box center [133, 68] width 4 height 4
radio input "true"
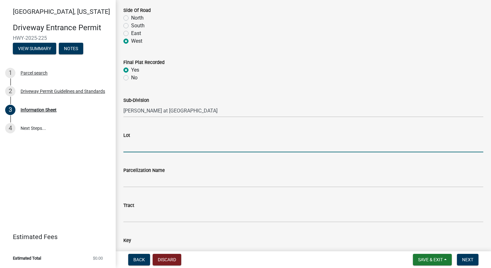
click at [146, 147] on input "Lot" at bounding box center [303, 145] width 360 height 13
type input "294"
click at [229, 132] on div "Lot" at bounding box center [303, 135] width 360 height 8
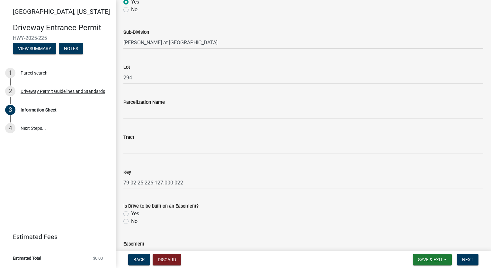
scroll to position [892, 0]
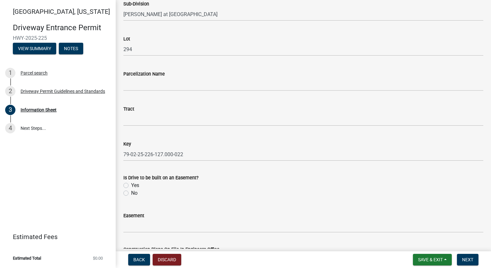
click at [131, 194] on label "No" at bounding box center [134, 193] width 6 height 8
click at [131, 194] on input "No" at bounding box center [133, 191] width 4 height 4
radio input "true"
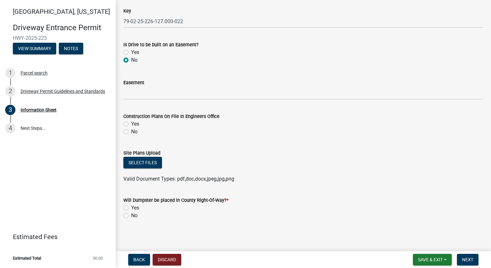
scroll to position [1027, 0]
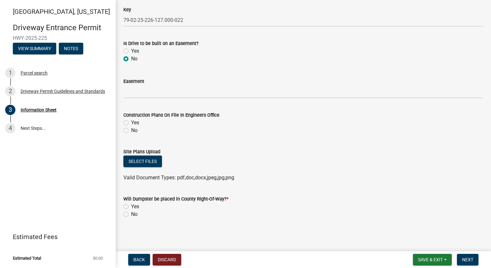
click at [131, 123] on label "Yes" at bounding box center [135, 123] width 8 height 8
click at [131, 123] on input "Yes" at bounding box center [133, 121] width 4 height 4
radio input "true"
click at [148, 161] on button "Select files" at bounding box center [142, 162] width 39 height 12
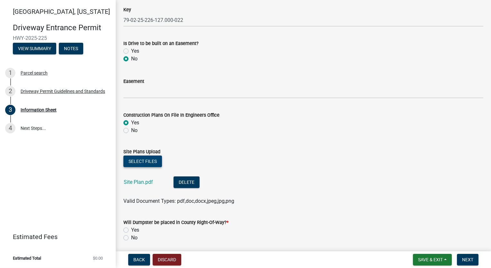
scroll to position [1050, 0]
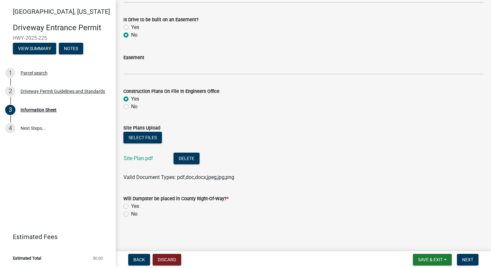
click at [131, 213] on label "No" at bounding box center [134, 214] width 6 height 8
click at [131, 213] on input "No" at bounding box center [133, 212] width 4 height 4
radio input "true"
click at [467, 258] on span "Next" at bounding box center [467, 259] width 11 height 5
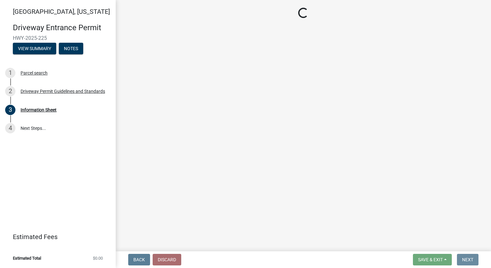
scroll to position [0, 0]
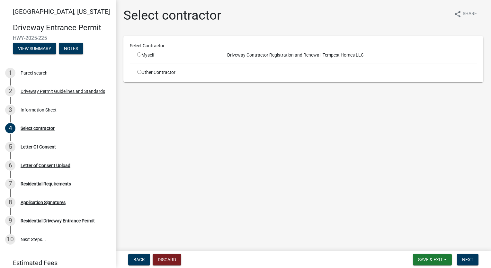
click at [139, 55] on input "radio" at bounding box center [139, 54] width 4 height 4
radio input "true"
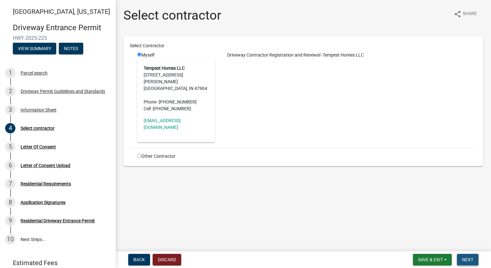
click at [472, 261] on span "Next" at bounding box center [467, 259] width 11 height 5
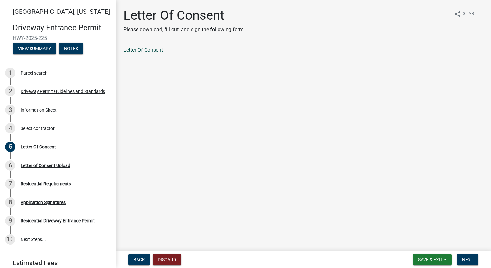
click at [161, 51] on link "Letter Of Consent" at bounding box center [143, 50] width 40 height 6
click at [462, 253] on nav "Back Discard Save & Exit Save Save & Exit Next" at bounding box center [303, 259] width 375 height 17
click at [462, 257] on span "Next" at bounding box center [467, 259] width 11 height 5
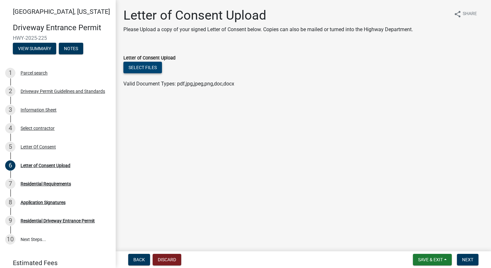
click at [142, 71] on button "Select files" at bounding box center [142, 68] width 39 height 12
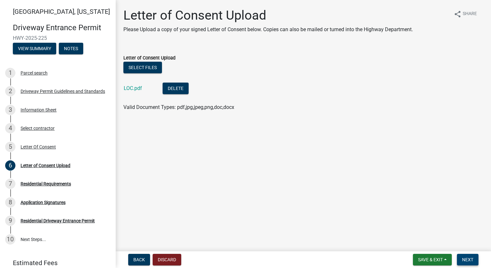
click at [465, 257] on span "Next" at bounding box center [467, 259] width 11 height 5
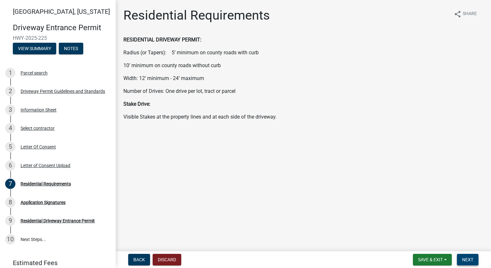
click at [475, 263] on button "Next" at bounding box center [468, 260] width 22 height 12
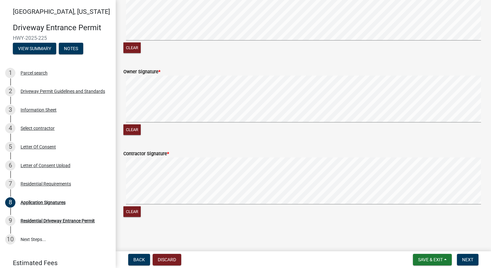
scroll to position [386, 0]
click at [465, 257] on span "Next" at bounding box center [467, 259] width 11 height 5
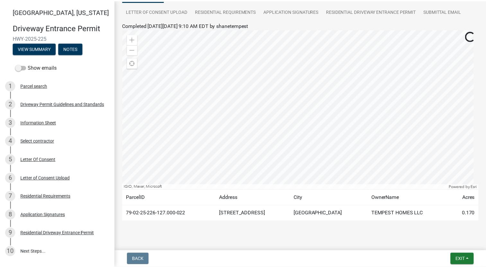
scroll to position [78, 0]
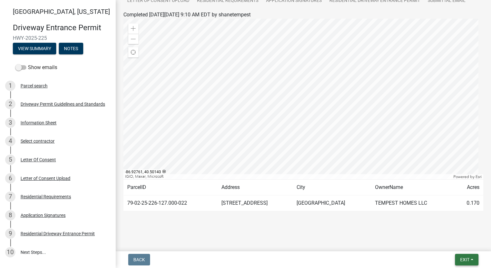
click at [465, 259] on span "Exit" at bounding box center [464, 259] width 9 height 5
click at [455, 240] on button "Save & Exit" at bounding box center [453, 242] width 51 height 15
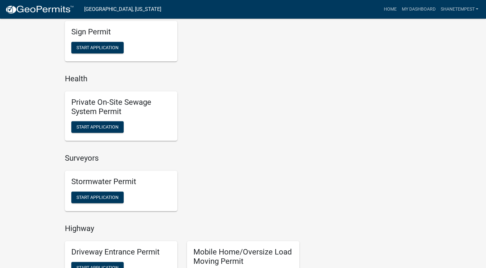
scroll to position [643, 0]
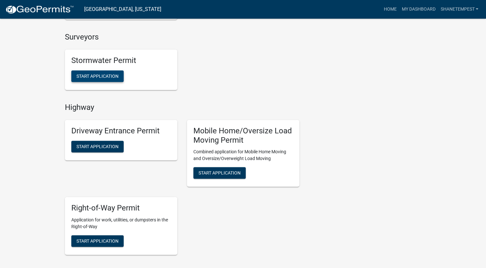
click at [94, 72] on button "Start Application" at bounding box center [97, 76] width 52 height 12
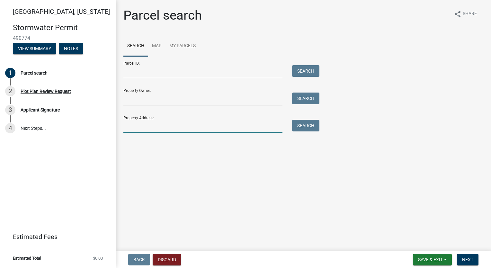
click at [183, 127] on input "Property Address:" at bounding box center [202, 126] width 159 height 13
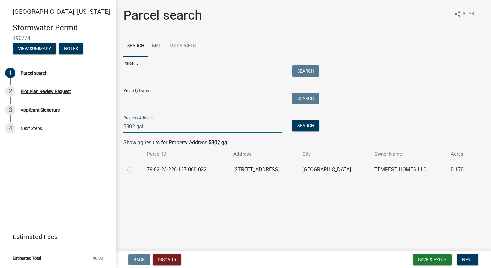
type input "5802 gal"
click at [135, 166] on label at bounding box center [135, 166] width 0 height 0
click at [135, 170] on input "radio" at bounding box center [137, 168] width 4 height 4
radio input "true"
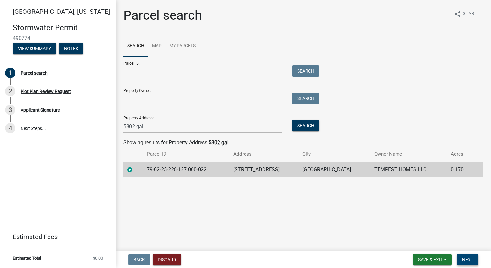
click at [469, 263] on button "Next" at bounding box center [468, 260] width 22 height 12
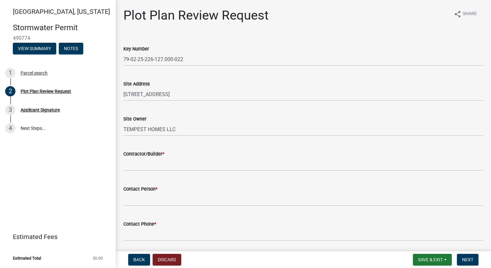
scroll to position [64, 0]
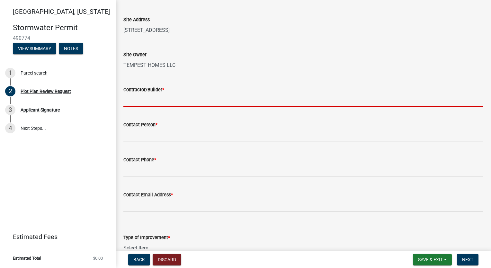
click at [161, 101] on input "Contractor/Builder *" at bounding box center [303, 100] width 360 height 13
type input "Tempest Homes"
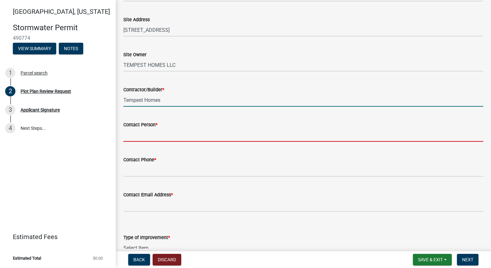
type input "[PERSON_NAME]"
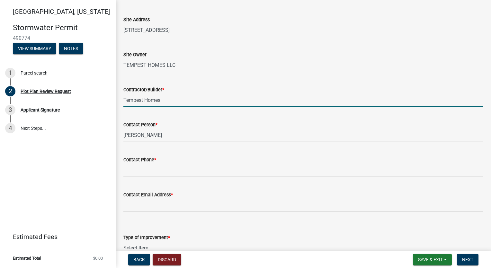
type input "7654186612"
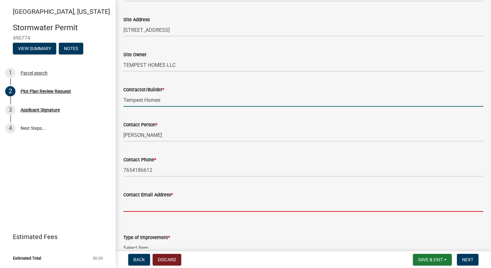
type input "[EMAIL_ADDRESS][DOMAIN_NAME]"
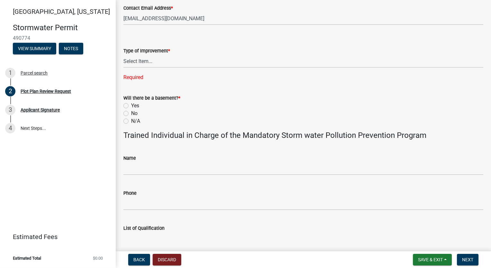
scroll to position [257, 0]
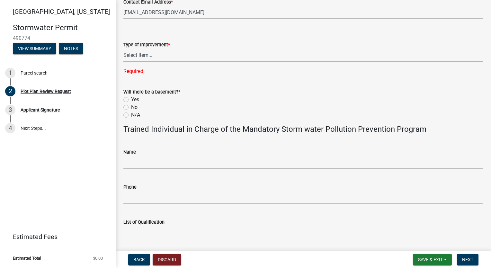
click at [156, 60] on select "Select Item... Agricultural Building Attached Garage Commercial Deck Detached G…" at bounding box center [303, 55] width 360 height 13
click at [123, 49] on select "Select Item... Agricultural Building Attached Garage Commercial Deck Detached G…" at bounding box center [303, 55] width 360 height 13
select select "b583a170-26d7-469b-a390-0aed4d149ee1"
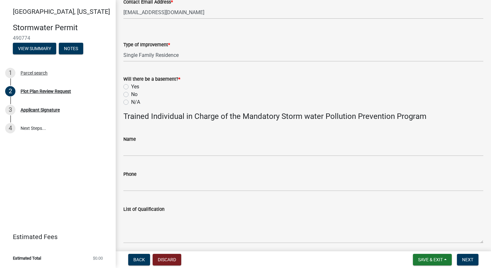
click at [131, 96] on label "No" at bounding box center [134, 95] width 6 height 8
click at [131, 95] on input "No" at bounding box center [133, 93] width 4 height 4
radio input "true"
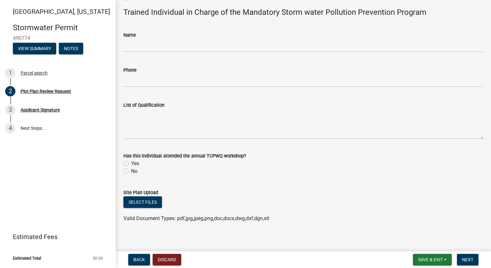
scroll to position [365, 0]
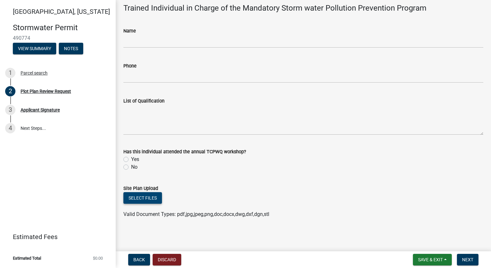
click at [146, 196] on button "Select files" at bounding box center [142, 198] width 39 height 12
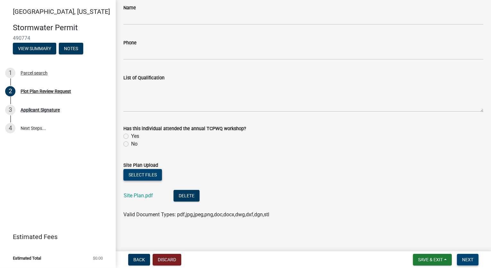
scroll to position [389, 0]
click at [469, 257] on span "Next" at bounding box center [467, 259] width 11 height 5
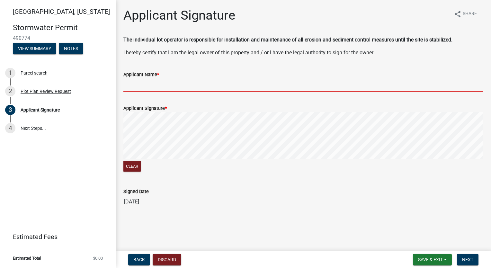
click at [170, 81] on input "Applicant Name *" at bounding box center [303, 84] width 360 height 13
type input "[PERSON_NAME]"
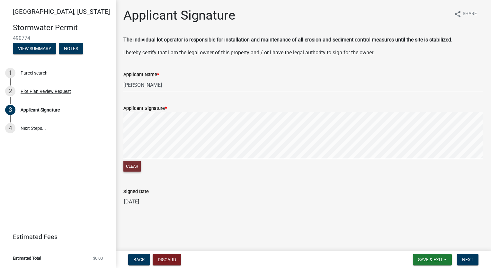
click at [132, 164] on button "Clear" at bounding box center [131, 166] width 17 height 11
click at [466, 255] on button "Next" at bounding box center [468, 260] width 22 height 12
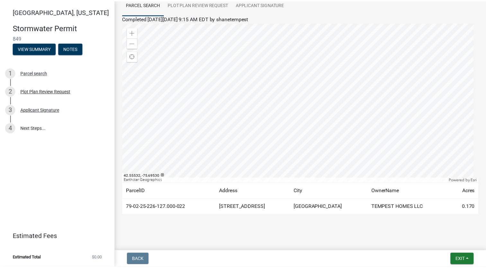
scroll to position [58, 0]
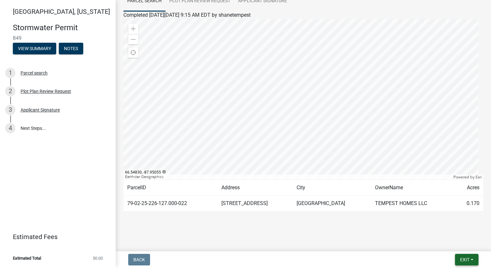
click at [470, 259] on button "Exit" at bounding box center [466, 260] width 23 height 12
click at [469, 241] on button "Save & Exit" at bounding box center [453, 242] width 51 height 15
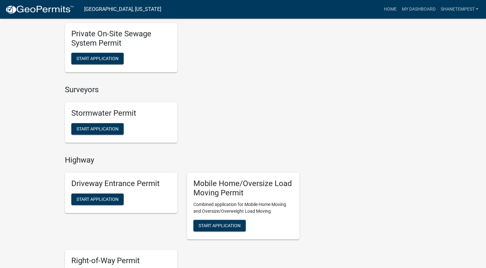
scroll to position [611, 0]
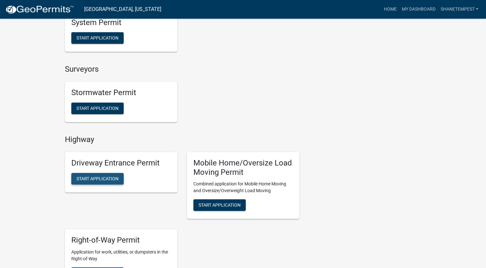
click at [95, 176] on span "Start Application" at bounding box center [98, 178] width 42 height 5
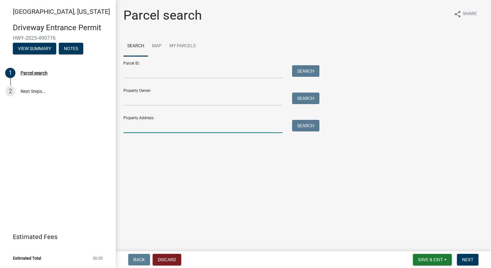
click at [201, 124] on input "Property Address:" at bounding box center [202, 126] width 159 height 13
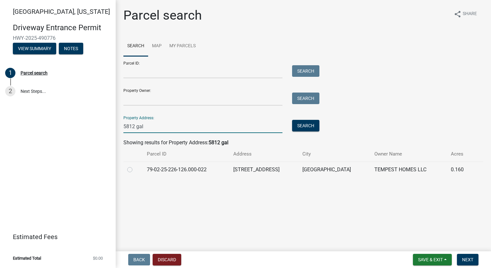
type input "5812 gal"
click at [135, 166] on label at bounding box center [135, 166] width 0 height 0
click at [135, 170] on input "radio" at bounding box center [137, 168] width 4 height 4
radio input "true"
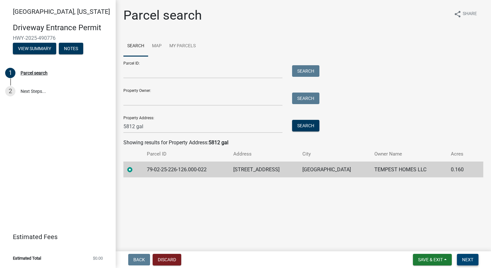
click at [469, 260] on span "Next" at bounding box center [467, 259] width 11 height 5
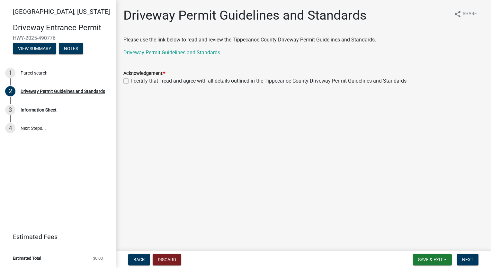
click at [131, 82] on label "I certify that I read and agree with all details outlined in the Tippecanoe Cou…" at bounding box center [268, 81] width 275 height 8
click at [131, 81] on input "I certify that I read and agree with all details outlined in the Tippecanoe Cou…" at bounding box center [133, 79] width 4 height 4
checkbox input "true"
click at [467, 258] on span "Next" at bounding box center [467, 259] width 11 height 5
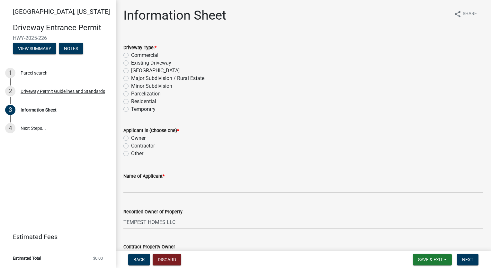
click at [131, 101] on label "Residential" at bounding box center [143, 102] width 25 height 8
click at [131, 101] on input "Residential" at bounding box center [133, 100] width 4 height 4
radio input "true"
click at [131, 138] on label "Owner" at bounding box center [138, 138] width 14 height 8
click at [131, 138] on input "Owner" at bounding box center [133, 136] width 4 height 4
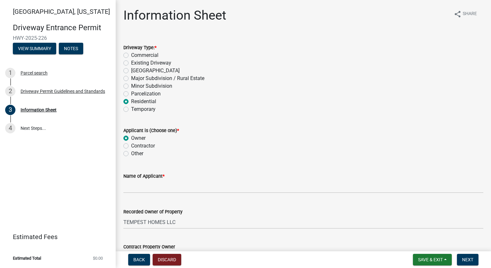
radio input "true"
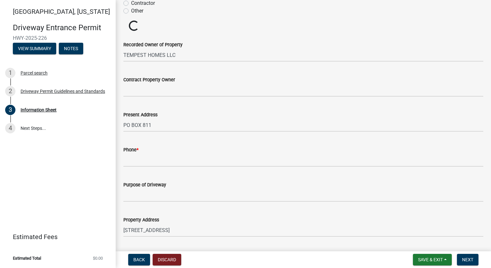
scroll to position [161, 0]
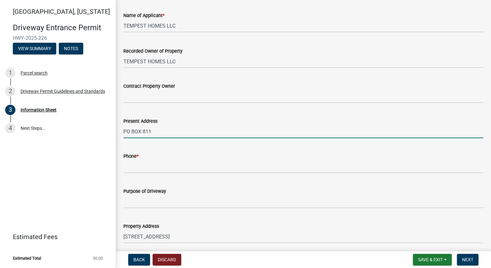
click at [158, 133] on input "PO BOX 811" at bounding box center [303, 131] width 360 height 13
click at [153, 168] on input "Phone *" at bounding box center [303, 166] width 360 height 13
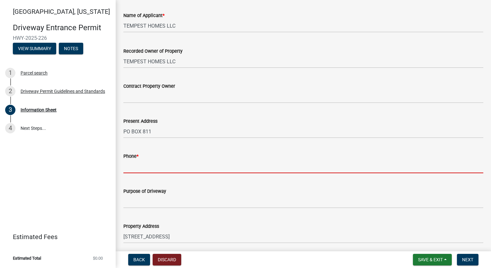
type input "7654186612"
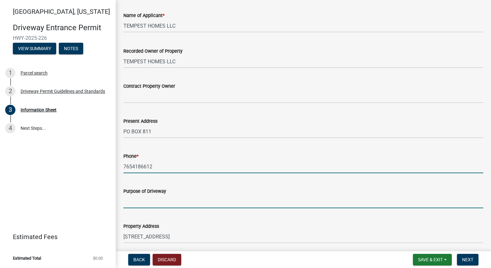
type input "Single Family Home"
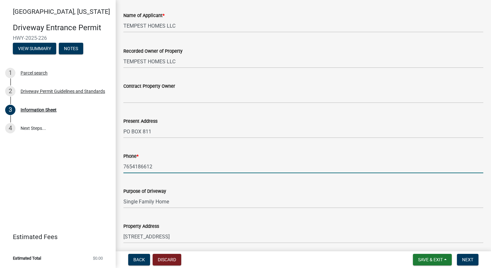
type input "29-23-3"
type input "[PERSON_NAME] at [GEOGRAPHIC_DATA]"
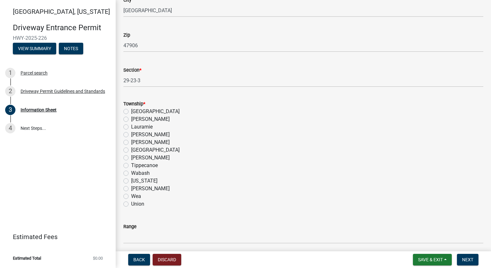
scroll to position [450, 0]
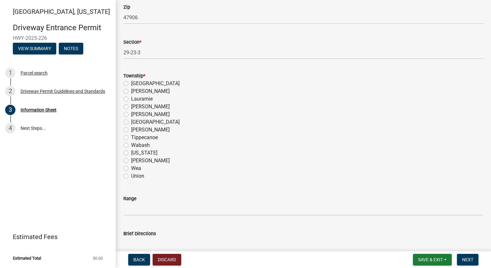
click at [131, 144] on label "Wabash" at bounding box center [140, 145] width 19 height 8
click at [131, 144] on input "Wabash" at bounding box center [133, 143] width 4 height 4
radio input "true"
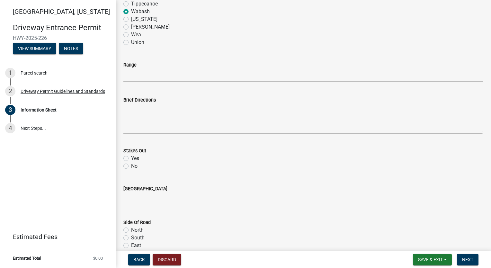
scroll to position [611, 0]
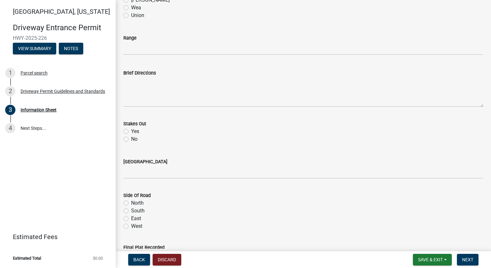
click at [131, 133] on label "Yes" at bounding box center [135, 132] width 8 height 8
click at [131, 132] on input "Yes" at bounding box center [133, 130] width 4 height 4
radio input "true"
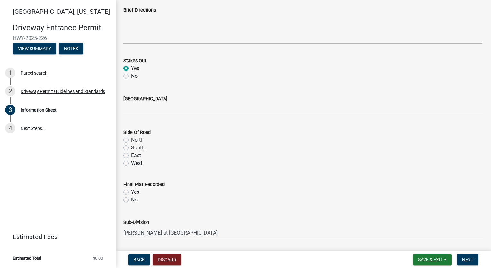
scroll to position [675, 0]
click at [131, 162] on label "West" at bounding box center [136, 162] width 11 height 8
click at [131, 162] on input "West" at bounding box center [133, 160] width 4 height 4
radio input "true"
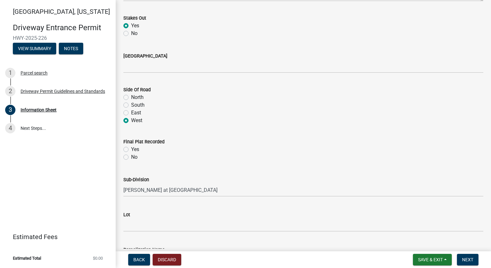
scroll to position [771, 0]
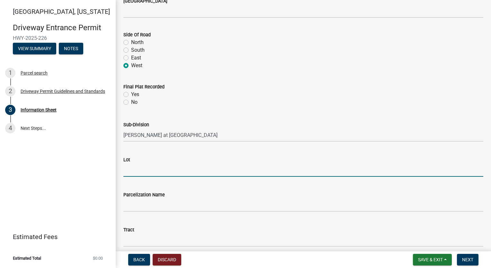
click at [148, 166] on input "Lot" at bounding box center [303, 170] width 360 height 13
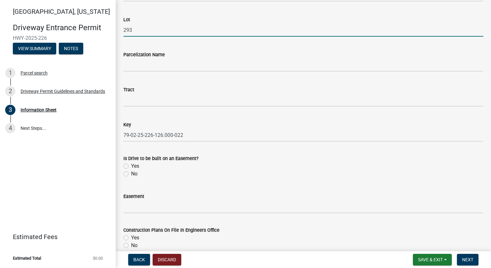
scroll to position [932, 0]
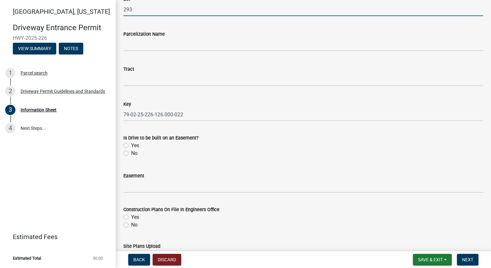
type input "293"
click at [131, 152] on label "No" at bounding box center [134, 153] width 6 height 8
click at [131, 152] on input "No" at bounding box center [133, 151] width 4 height 4
radio input "true"
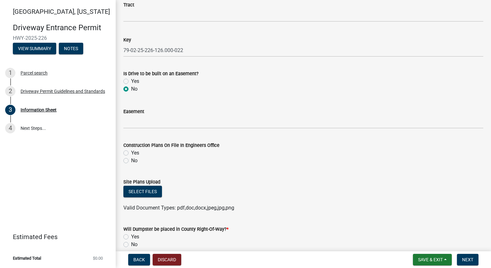
click at [131, 151] on label "Yes" at bounding box center [135, 153] width 8 height 8
click at [131, 151] on input "Yes" at bounding box center [133, 151] width 4 height 4
radio input "true"
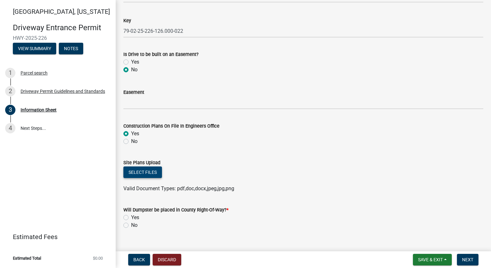
scroll to position [1027, 0]
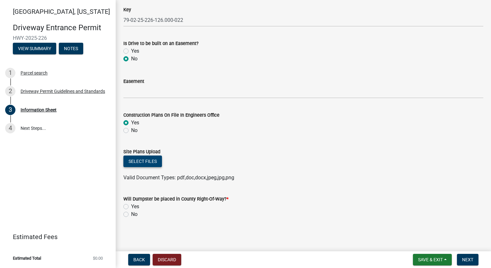
click at [139, 159] on button "Select files" at bounding box center [142, 162] width 39 height 12
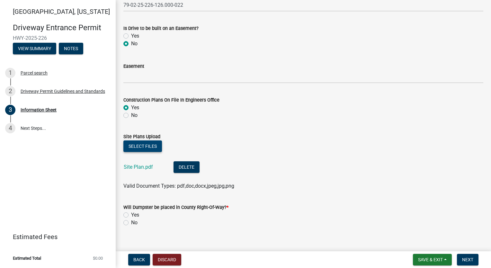
scroll to position [1050, 0]
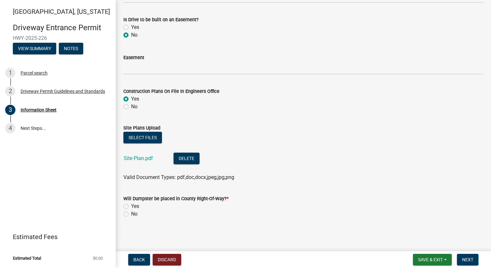
click at [131, 214] on label "No" at bounding box center [134, 214] width 6 height 8
click at [131, 214] on input "No" at bounding box center [133, 212] width 4 height 4
radio input "true"
click at [470, 258] on span "Next" at bounding box center [467, 259] width 11 height 5
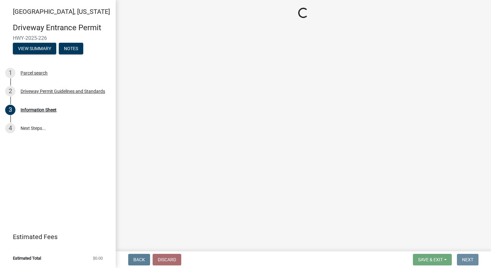
scroll to position [0, 0]
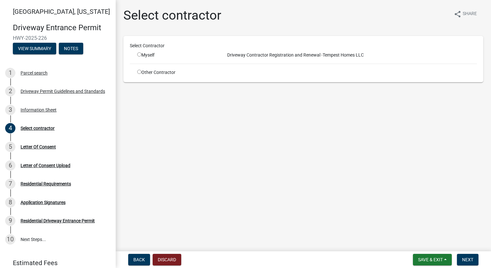
click at [139, 57] on div "Myself" at bounding box center [176, 55] width 78 height 7
click at [139, 53] on input "radio" at bounding box center [139, 54] width 4 height 4
radio input "true"
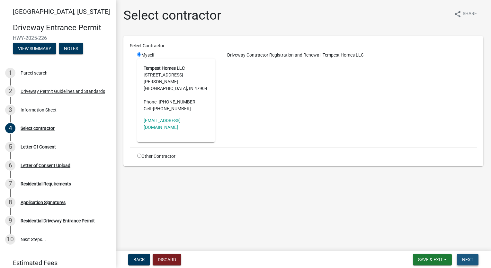
click at [472, 255] on button "Next" at bounding box center [468, 260] width 22 height 12
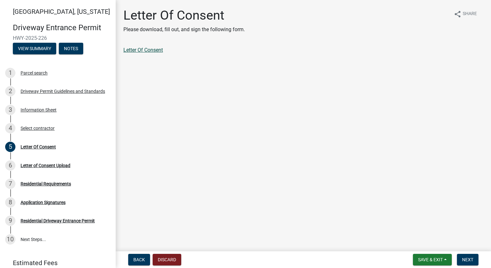
click at [155, 53] on link "Letter Of Consent" at bounding box center [143, 50] width 40 height 6
click at [465, 257] on span "Next" at bounding box center [467, 259] width 11 height 5
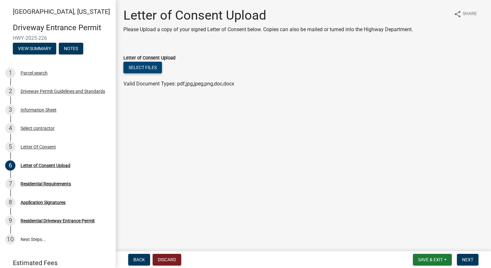
click at [142, 66] on button "Select files" at bounding box center [142, 68] width 39 height 12
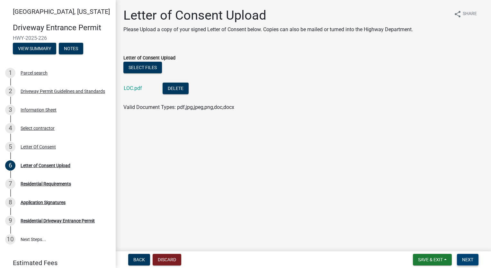
click at [470, 256] on button "Next" at bounding box center [468, 260] width 22 height 12
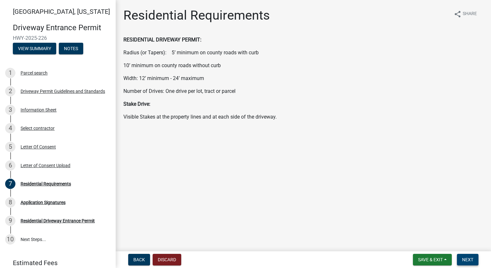
click at [469, 260] on span "Next" at bounding box center [467, 259] width 11 height 5
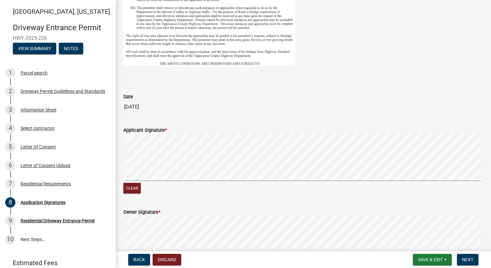
scroll to position [289, 0]
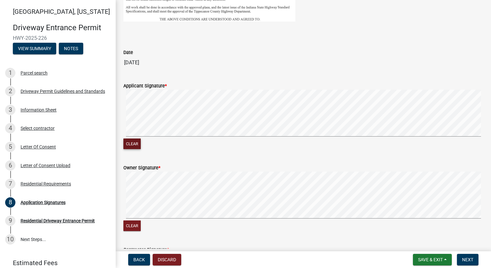
click at [130, 142] on button "Clear" at bounding box center [131, 144] width 17 height 11
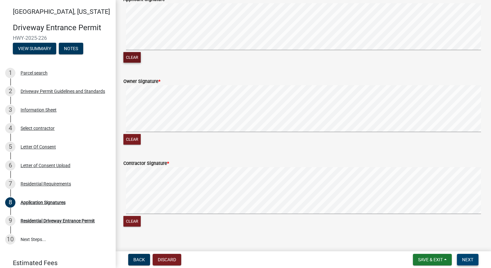
scroll to position [386, 0]
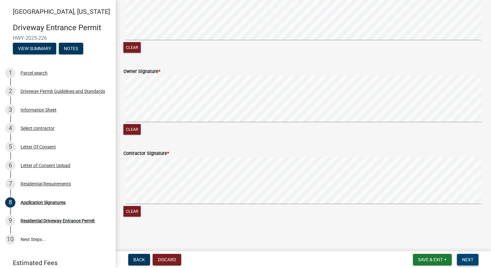
click at [461, 257] on button "Next" at bounding box center [468, 260] width 22 height 12
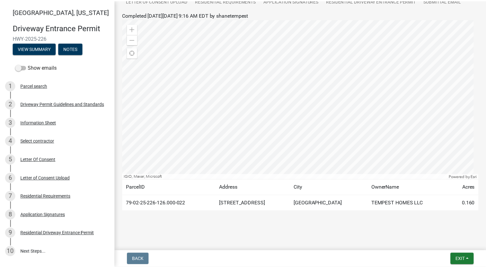
scroll to position [78, 0]
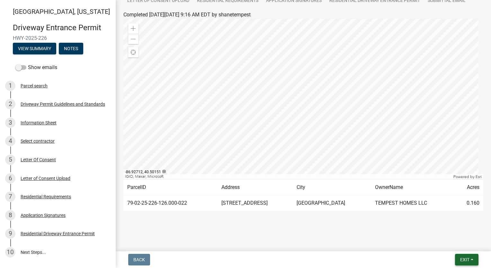
click at [460, 259] on span "Exit" at bounding box center [464, 259] width 9 height 5
click at [440, 244] on button "Save & Exit" at bounding box center [453, 242] width 51 height 15
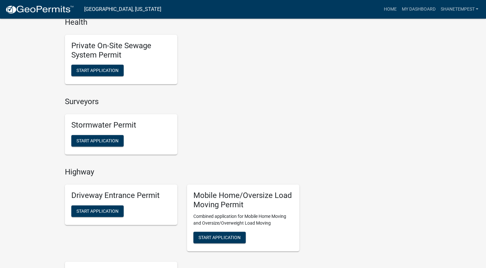
scroll to position [579, 0]
click at [103, 141] on span "Start Application" at bounding box center [98, 140] width 42 height 5
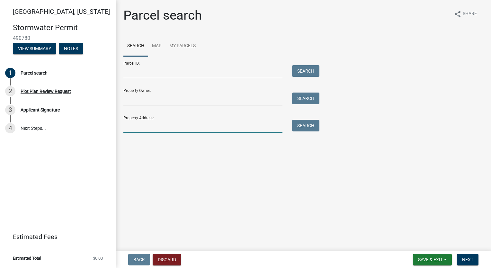
click at [139, 123] on input "Property Address:" at bounding box center [202, 126] width 159 height 13
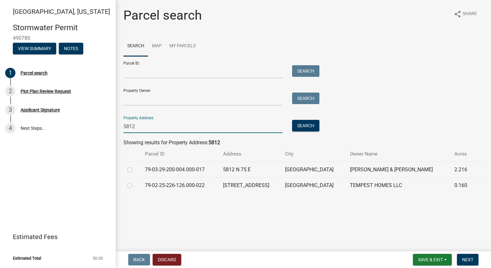
type input "5812 gal"
click at [135, 182] on label at bounding box center [135, 182] width 0 height 0
click at [135, 185] on input "radio" at bounding box center [137, 184] width 4 height 4
radio input "true"
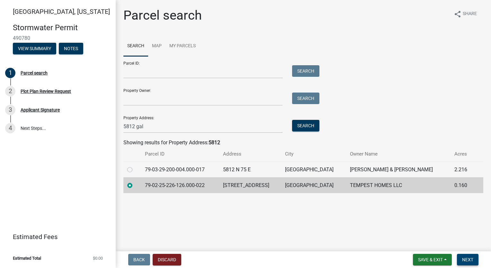
click at [471, 258] on span "Next" at bounding box center [467, 259] width 11 height 5
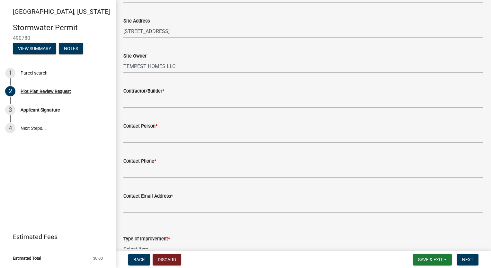
scroll to position [64, 0]
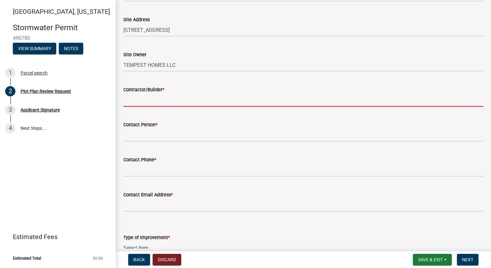
click at [164, 102] on input "Contractor/Builder *" at bounding box center [303, 100] width 360 height 13
type input "Tempest Homes"
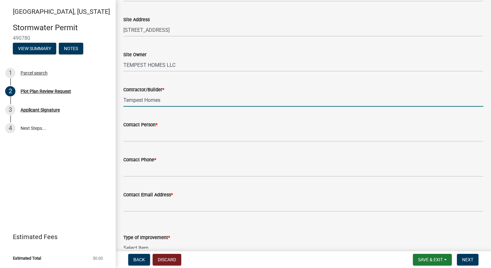
type input "[PERSON_NAME]"
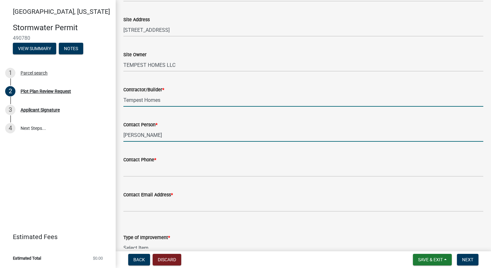
type input "7654186612"
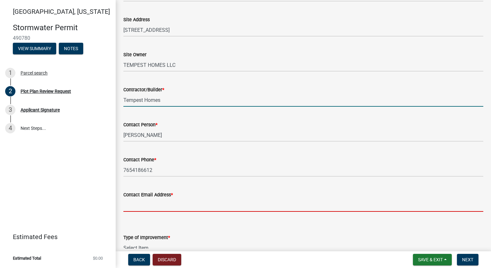
type input "[EMAIL_ADDRESS][DOMAIN_NAME]"
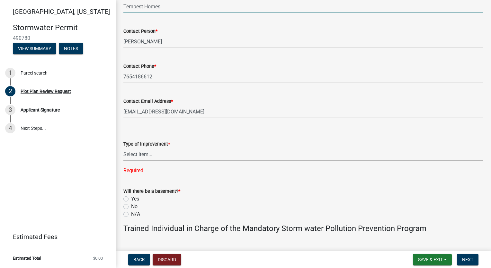
scroll to position [193, 0]
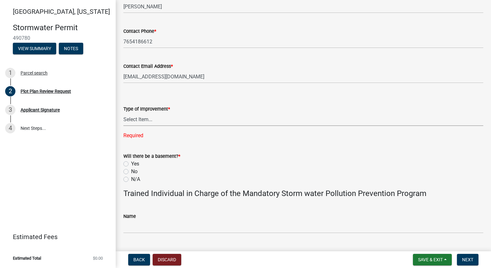
click at [151, 121] on select "Select Item... Agricultural Building Attached Garage Commercial Deck Detached G…" at bounding box center [303, 119] width 360 height 13
click at [123, 113] on select "Select Item... Agricultural Building Attached Garage Commercial Deck Detached G…" at bounding box center [303, 119] width 360 height 13
select select "b583a170-26d7-469b-a390-0aed4d149ee1"
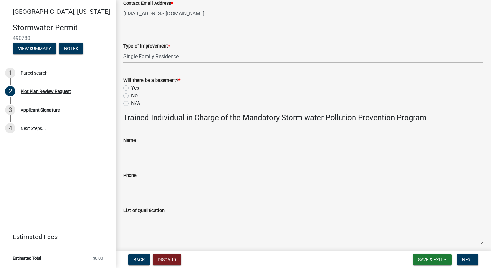
scroll to position [257, 0]
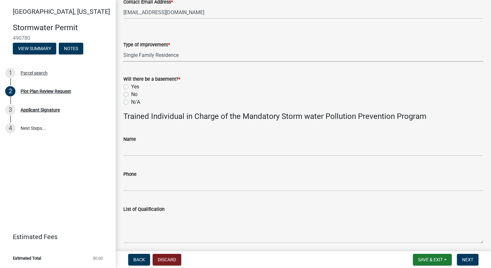
click at [131, 96] on label "No" at bounding box center [134, 95] width 6 height 8
click at [131, 95] on input "No" at bounding box center [133, 93] width 4 height 4
radio input "true"
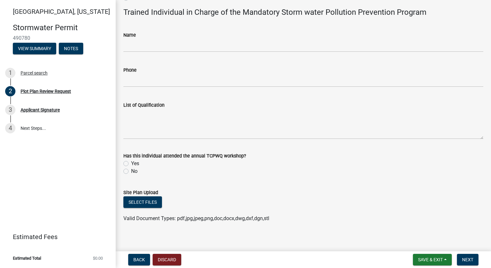
scroll to position [365, 0]
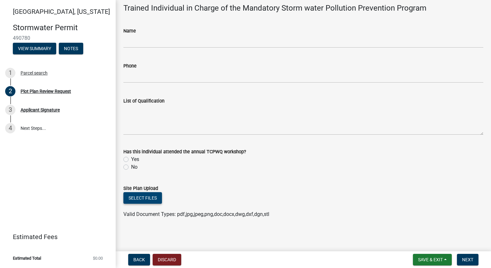
click at [150, 199] on button "Select files" at bounding box center [142, 198] width 39 height 12
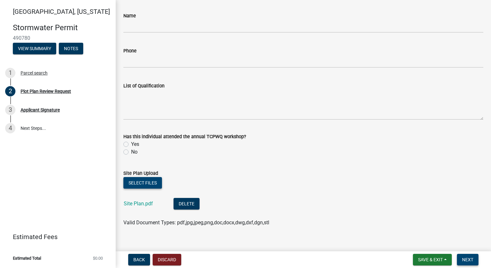
scroll to position [389, 0]
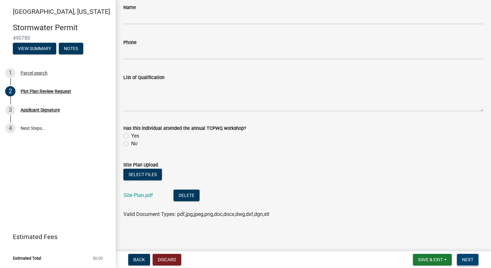
click at [464, 260] on span "Next" at bounding box center [467, 259] width 11 height 5
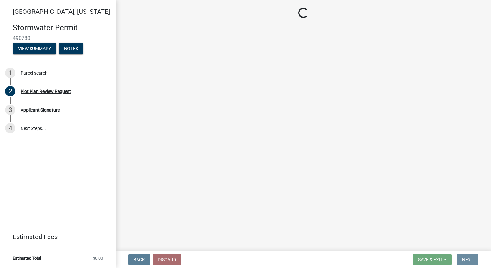
scroll to position [0, 0]
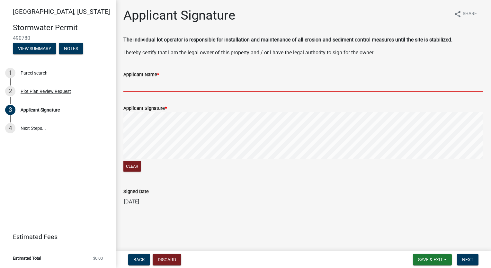
click at [146, 86] on input "Applicant Name *" at bounding box center [303, 84] width 360 height 13
type input "[PERSON_NAME]"
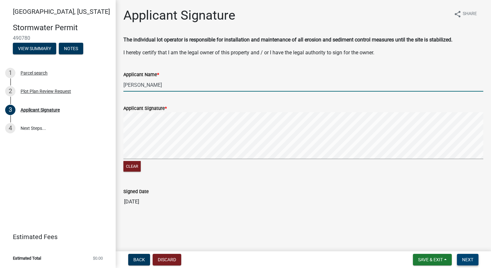
click at [470, 258] on span "Next" at bounding box center [467, 259] width 11 height 5
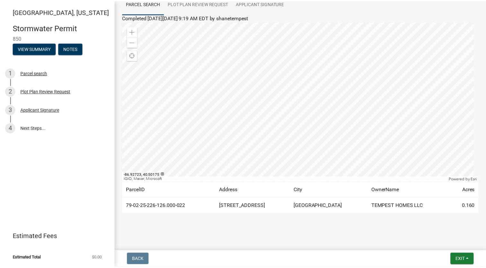
scroll to position [58, 0]
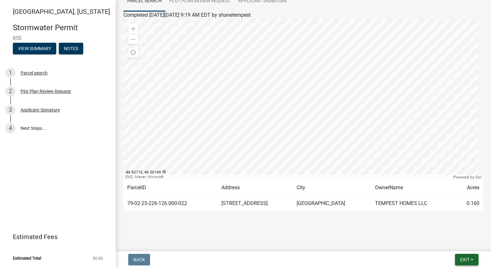
click at [463, 257] on span "Exit" at bounding box center [464, 259] width 9 height 5
click at [456, 246] on button "Save & Exit" at bounding box center [453, 242] width 51 height 15
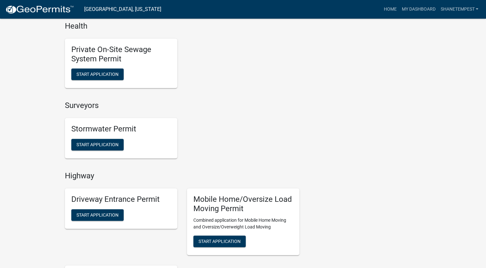
scroll to position [643, 0]
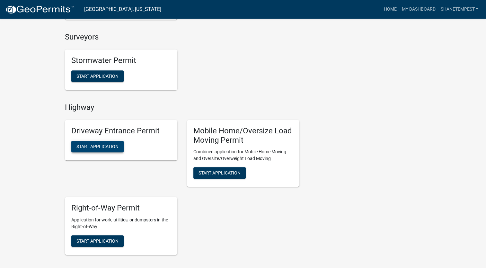
click at [110, 145] on span "Start Application" at bounding box center [98, 146] width 42 height 5
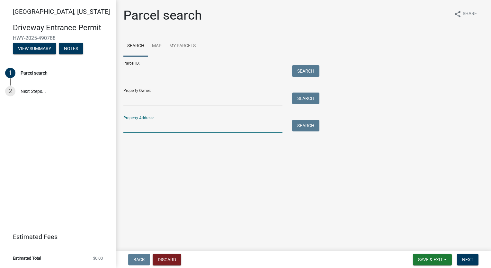
click at [194, 127] on input "Property Address:" at bounding box center [202, 126] width 159 height 13
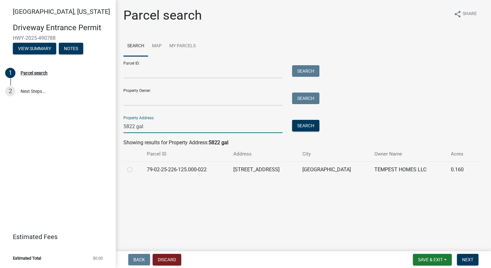
type input "5822 gal"
click at [135, 166] on label at bounding box center [135, 166] width 0 height 0
click at [135, 169] on input "radio" at bounding box center [137, 168] width 4 height 4
radio input "true"
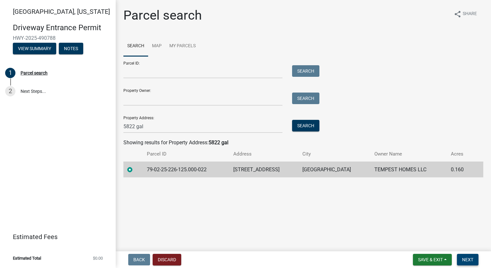
click at [467, 258] on span "Next" at bounding box center [467, 259] width 11 height 5
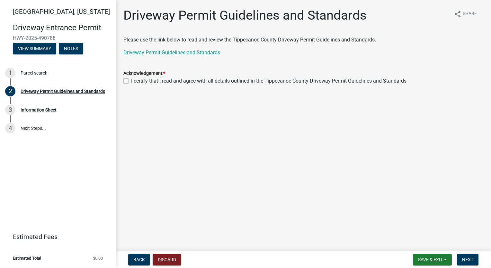
click at [131, 79] on label "I certify that I read and agree with all details outlined in the Tippecanoe Cou…" at bounding box center [268, 81] width 275 height 8
click at [131, 79] on input "I certify that I read and agree with all details outlined in the Tippecanoe Cou…" at bounding box center [133, 79] width 4 height 4
checkbox input "true"
click at [469, 259] on span "Next" at bounding box center [467, 259] width 11 height 5
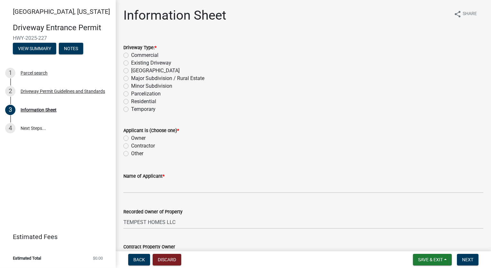
drag, startPoint x: 127, startPoint y: 101, endPoint x: 144, endPoint y: 110, distance: 19.4
click at [131, 101] on label "Residential" at bounding box center [143, 102] width 25 height 8
click at [131, 101] on input "Residential" at bounding box center [133, 100] width 4 height 4
radio input "true"
click at [131, 140] on label "Owner" at bounding box center [138, 138] width 14 height 8
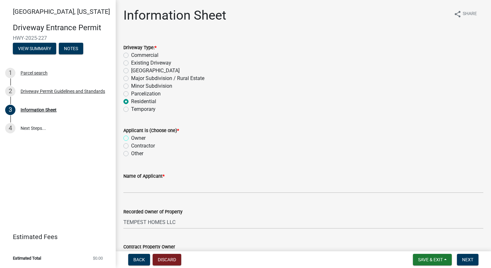
click at [131, 139] on input "Owner" at bounding box center [133, 136] width 4 height 4
radio input "true"
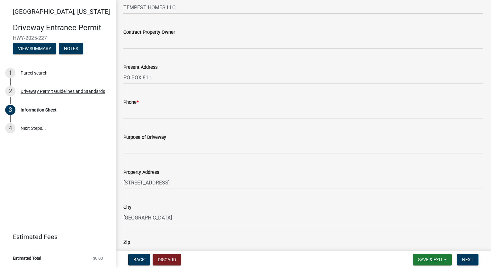
scroll to position [225, 0]
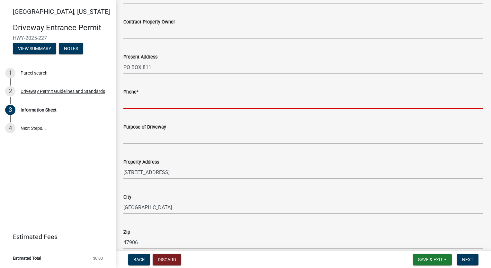
click at [168, 101] on input "Phone *" at bounding box center [303, 102] width 360 height 13
type input "7654186612"
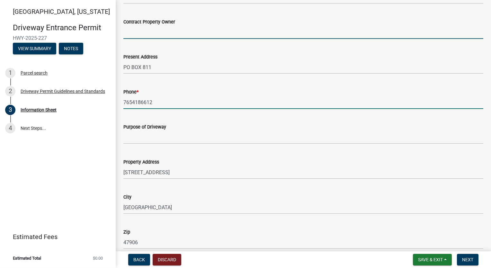
type input "Single Family Home"
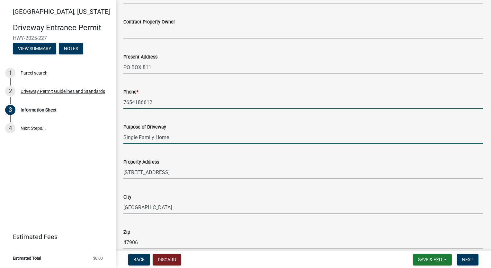
type input "29-23-3"
type input "[PERSON_NAME] at [GEOGRAPHIC_DATA]"
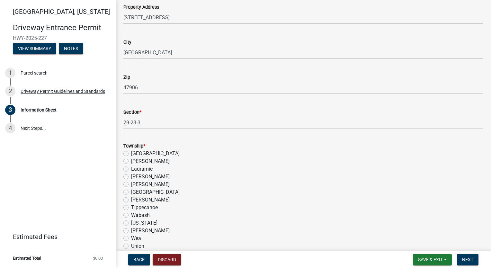
scroll to position [418, 0]
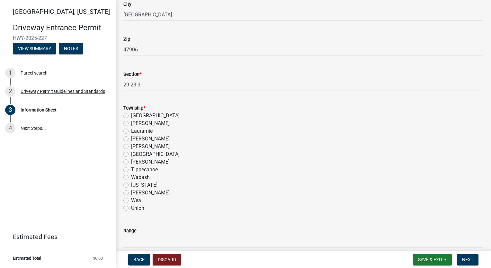
click at [131, 138] on label "[PERSON_NAME]" at bounding box center [150, 139] width 39 height 8
click at [131, 138] on input "[PERSON_NAME]" at bounding box center [133, 137] width 4 height 4
radio input "true"
click at [131, 179] on label "Wabash" at bounding box center [140, 178] width 19 height 8
click at [131, 178] on input "Wabash" at bounding box center [133, 176] width 4 height 4
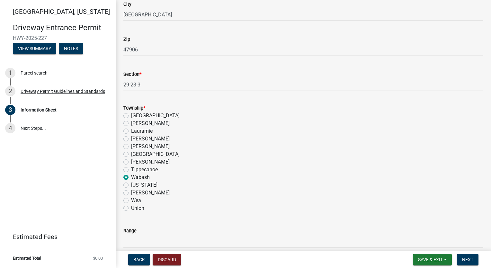
radio input "true"
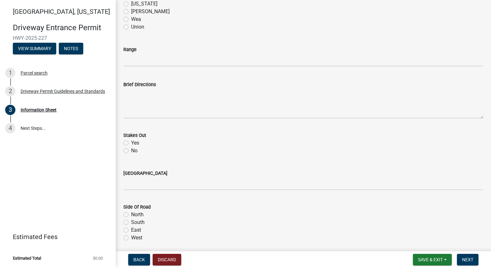
scroll to position [611, 0]
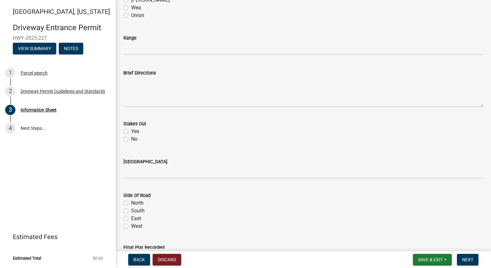
click at [131, 130] on label "Yes" at bounding box center [135, 132] width 8 height 8
click at [131, 130] on input "Yes" at bounding box center [133, 130] width 4 height 4
radio input "true"
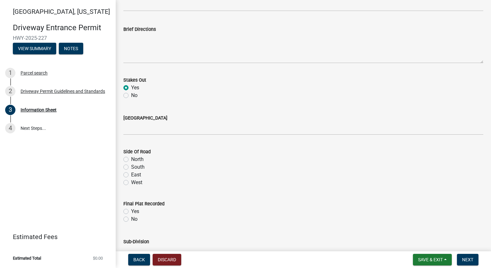
scroll to position [675, 0]
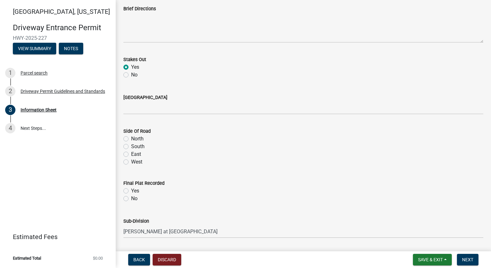
click at [131, 161] on label "West" at bounding box center [136, 162] width 11 height 8
click at [131, 161] on input "West" at bounding box center [133, 160] width 4 height 4
radio input "true"
click at [131, 192] on label "Yes" at bounding box center [135, 191] width 8 height 8
click at [131, 191] on input "Yes" at bounding box center [133, 189] width 4 height 4
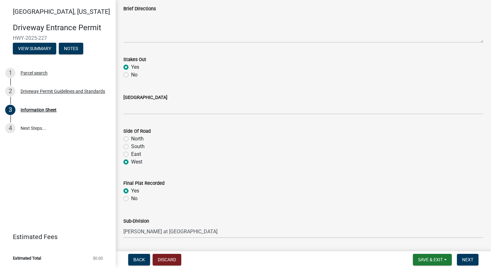
radio input "true"
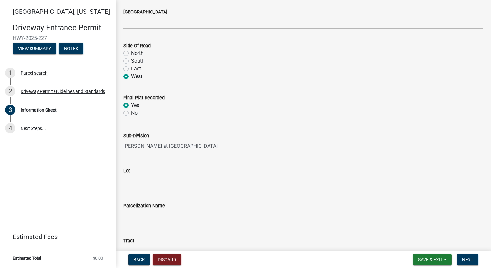
scroll to position [771, 0]
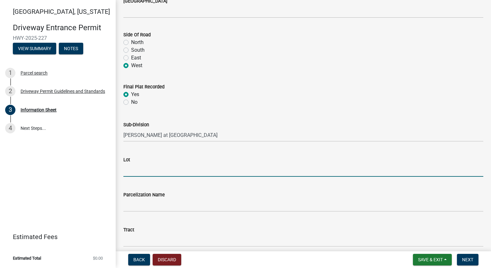
click at [185, 172] on input "Lot" at bounding box center [303, 170] width 360 height 13
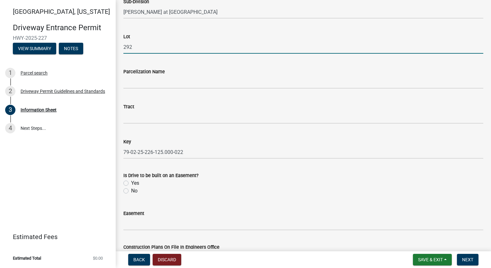
scroll to position [932, 0]
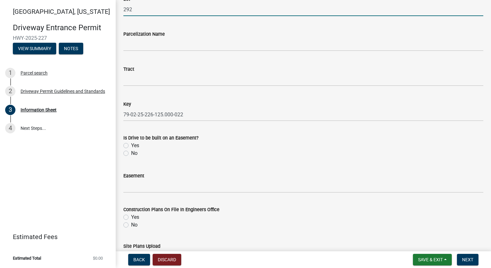
type input "292"
click at [131, 146] on label "Yes" at bounding box center [135, 146] width 8 height 8
click at [131, 146] on input "Yes" at bounding box center [133, 144] width 4 height 4
radio input "true"
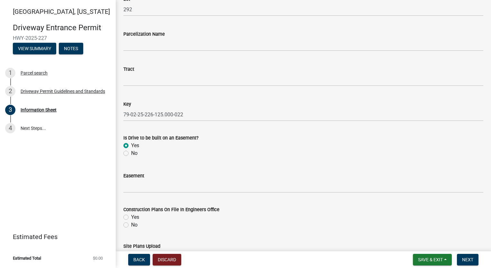
click at [131, 153] on label "No" at bounding box center [134, 153] width 6 height 8
click at [131, 153] on input "No" at bounding box center [133, 151] width 4 height 4
radio input "true"
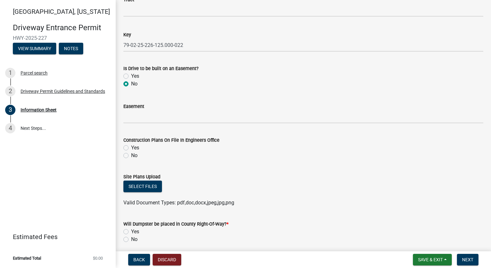
scroll to position [1027, 0]
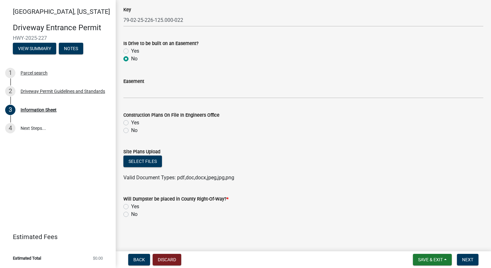
click at [131, 122] on label "Yes" at bounding box center [135, 123] width 8 height 8
click at [131, 122] on input "Yes" at bounding box center [133, 121] width 4 height 4
radio input "true"
click at [150, 162] on button "Select files" at bounding box center [142, 162] width 39 height 12
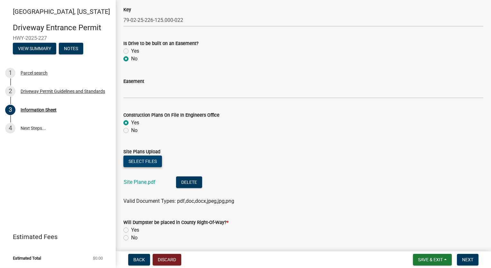
scroll to position [1050, 0]
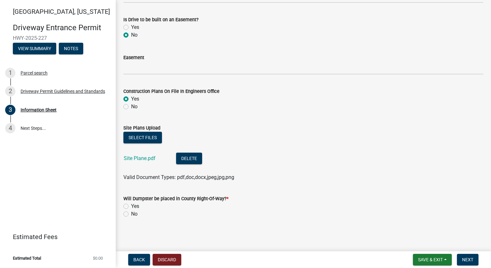
click at [131, 213] on label "No" at bounding box center [134, 214] width 6 height 8
click at [131, 213] on input "No" at bounding box center [133, 212] width 4 height 4
radio input "true"
click at [465, 260] on span "Next" at bounding box center [467, 259] width 11 height 5
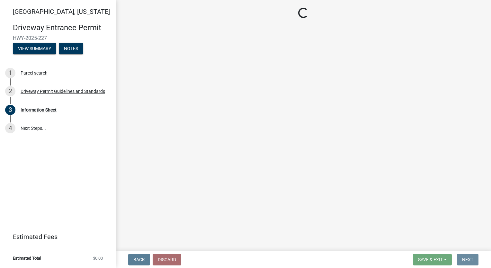
scroll to position [0, 0]
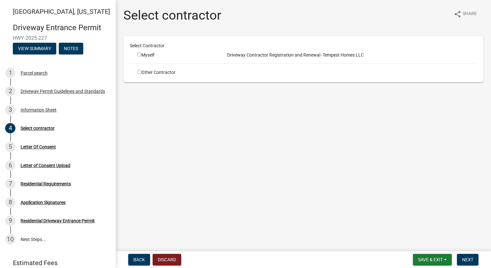
click at [138, 53] on input "radio" at bounding box center [139, 54] width 4 height 4
radio input "true"
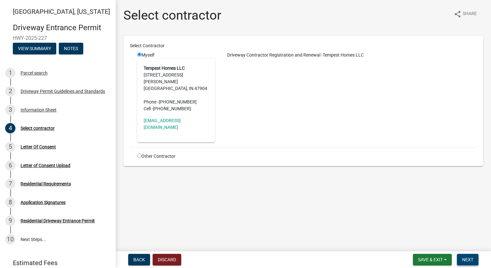
click at [468, 258] on span "Next" at bounding box center [467, 259] width 11 height 5
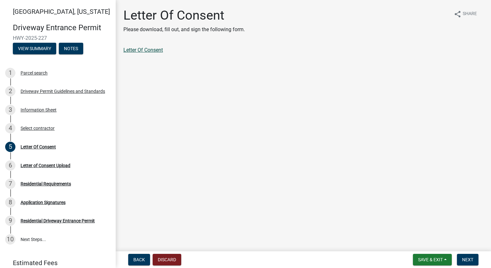
click at [149, 50] on link "Letter Of Consent" at bounding box center [143, 50] width 40 height 6
click at [464, 255] on button "Next" at bounding box center [468, 260] width 22 height 12
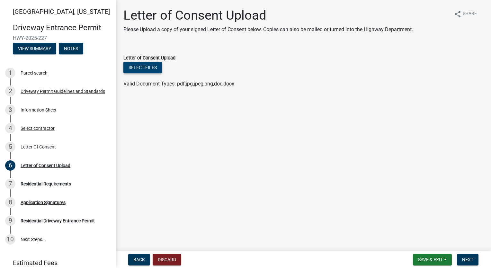
click at [149, 68] on button "Select files" at bounding box center [142, 68] width 39 height 12
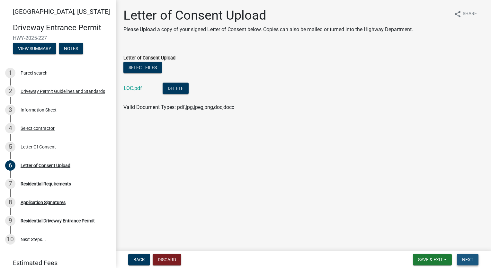
click at [466, 265] on button "Next" at bounding box center [468, 260] width 22 height 12
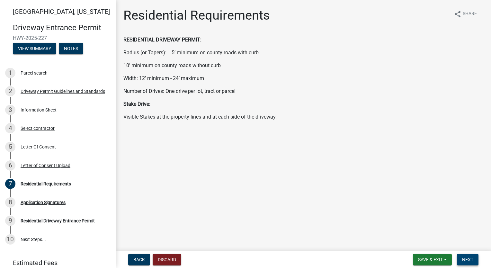
click at [466, 258] on span "Next" at bounding box center [467, 259] width 11 height 5
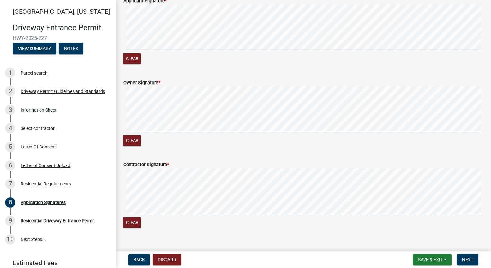
scroll to position [386, 0]
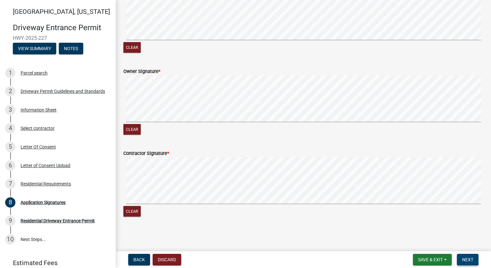
click at [471, 258] on span "Next" at bounding box center [467, 259] width 11 height 5
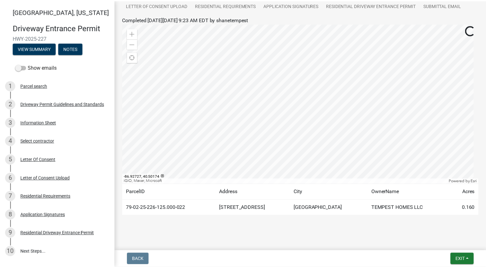
scroll to position [78, 0]
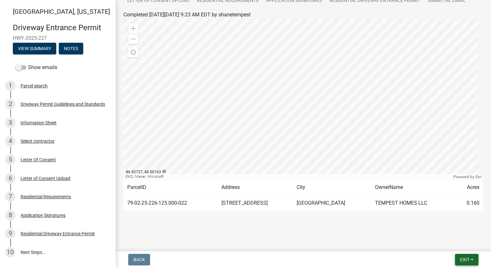
click at [462, 260] on span "Exit" at bounding box center [464, 259] width 9 height 5
click at [458, 246] on button "Save & Exit" at bounding box center [453, 242] width 51 height 15
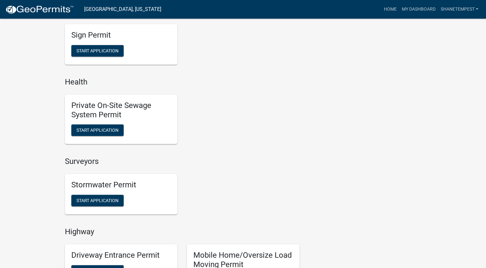
scroll to position [546, 0]
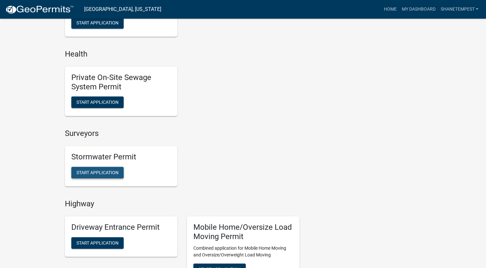
click at [109, 173] on span "Start Application" at bounding box center [98, 172] width 42 height 5
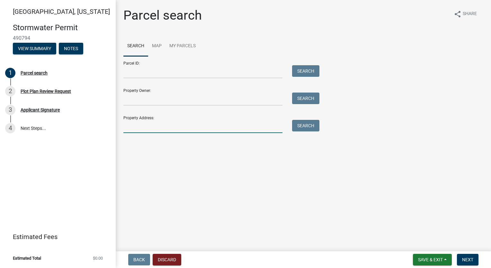
click at [188, 124] on input "Property Address:" at bounding box center [202, 126] width 159 height 13
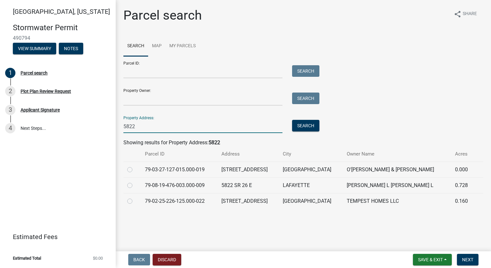
type input "5822"
click at [135, 197] on label at bounding box center [135, 197] width 0 height 0
click at [135, 202] on input "radio" at bounding box center [137, 199] width 4 height 4
radio input "true"
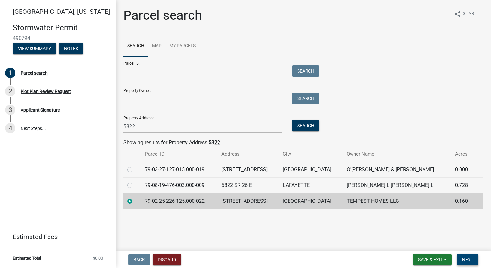
click at [470, 257] on span "Next" at bounding box center [467, 259] width 11 height 5
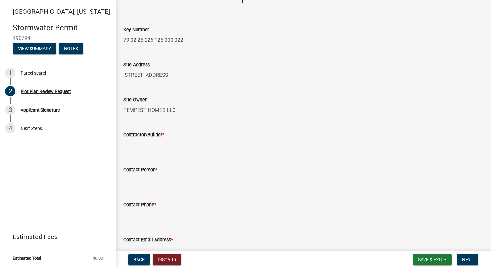
scroll to position [64, 0]
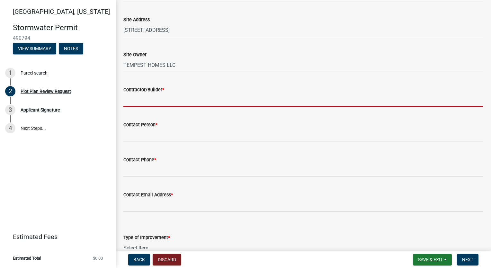
click at [145, 97] on input "Contractor/Builder *" at bounding box center [303, 100] width 360 height 13
type input "Tempest Homes"
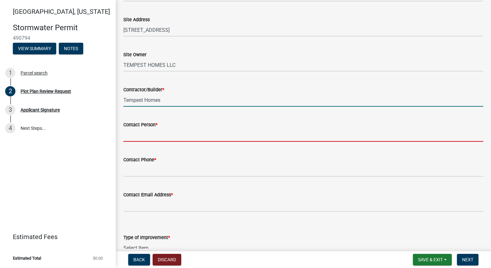
type input "[PERSON_NAME]"
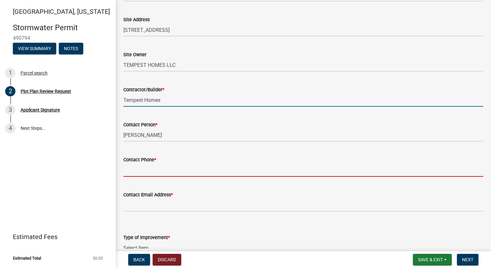
type input "7654186612"
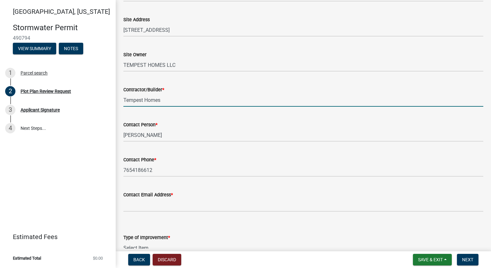
type input "[EMAIL_ADDRESS][DOMAIN_NAME]"
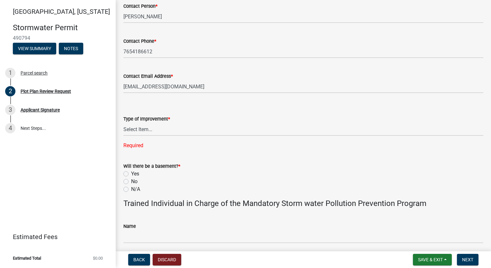
scroll to position [193, 0]
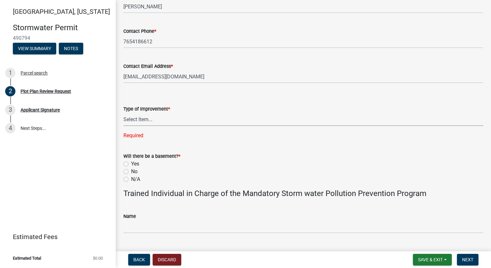
click at [136, 122] on select "Select Item... Agricultural Building Attached Garage Commercial Deck Detached G…" at bounding box center [303, 119] width 360 height 13
click at [123, 113] on select "Select Item... Agricultural Building Attached Garage Commercial Deck Detached G…" at bounding box center [303, 119] width 360 height 13
select select "b583a170-26d7-469b-a390-0aed4d149ee1"
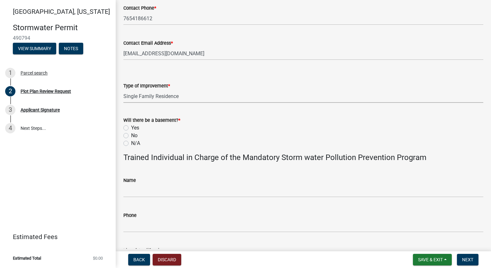
scroll to position [257, 0]
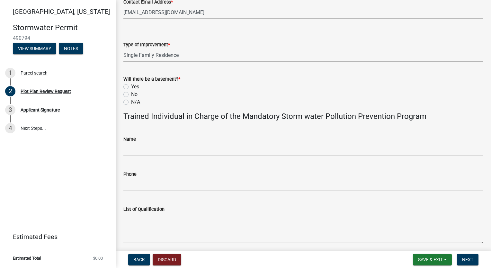
click at [131, 96] on label "No" at bounding box center [134, 95] width 6 height 8
click at [131, 95] on input "No" at bounding box center [133, 93] width 4 height 4
radio input "true"
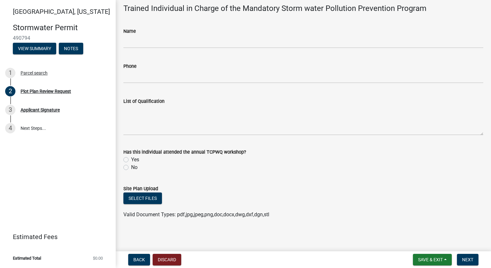
scroll to position [365, 0]
click at [150, 200] on button "Select files" at bounding box center [142, 198] width 39 height 12
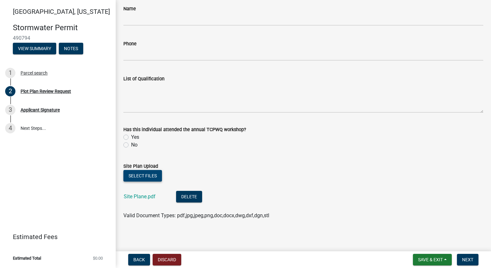
scroll to position [389, 0]
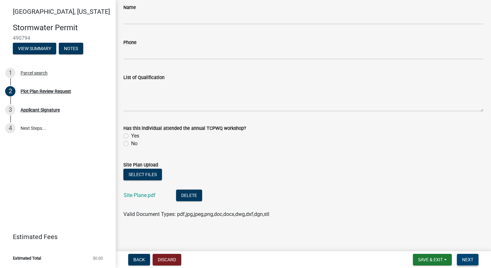
click at [473, 257] on span "Next" at bounding box center [467, 259] width 11 height 5
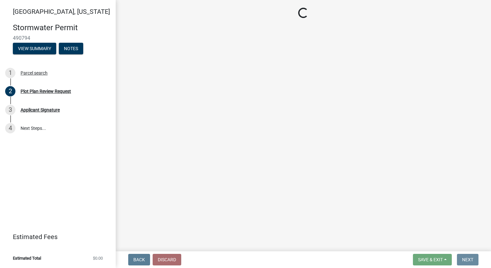
scroll to position [0, 0]
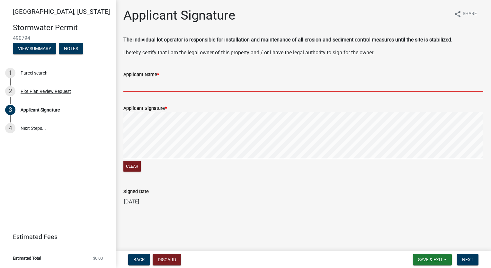
click at [171, 85] on input "Applicant Name *" at bounding box center [303, 84] width 360 height 13
type input "[PERSON_NAME]"
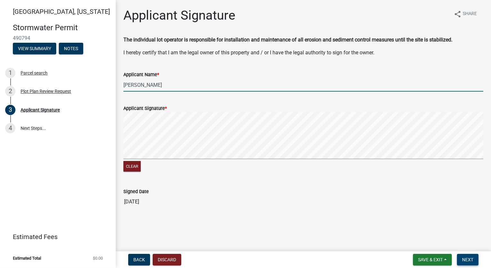
click at [467, 259] on span "Next" at bounding box center [467, 259] width 11 height 5
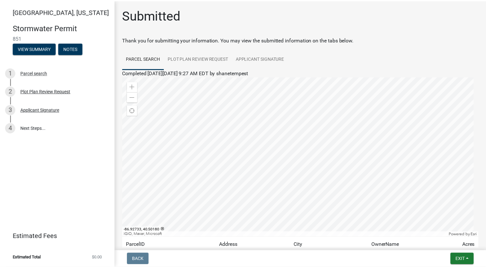
scroll to position [58, 0]
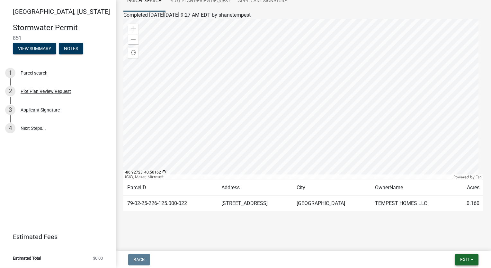
click at [465, 259] on span "Exit" at bounding box center [464, 259] width 9 height 5
click at [455, 246] on button "Save & Exit" at bounding box center [453, 242] width 51 height 15
